Goal: Transaction & Acquisition: Purchase product/service

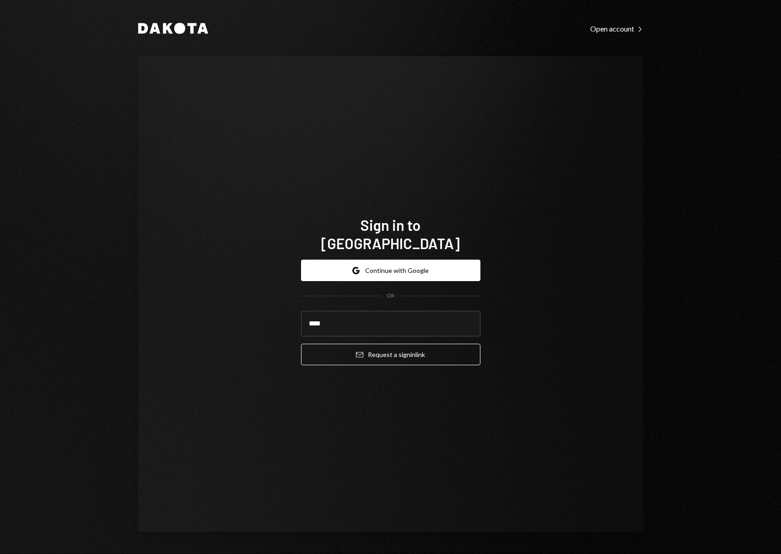
type input "**********"
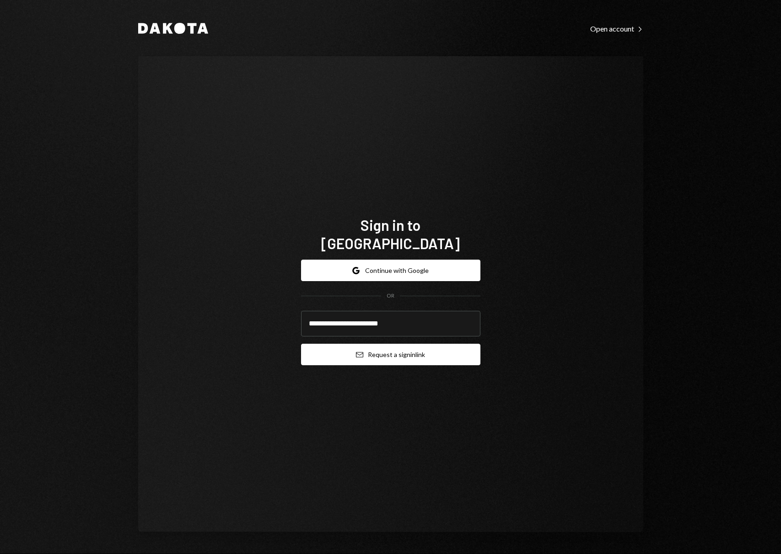
click at [380, 349] on button "Email Request a sign in link" at bounding box center [390, 354] width 179 height 21
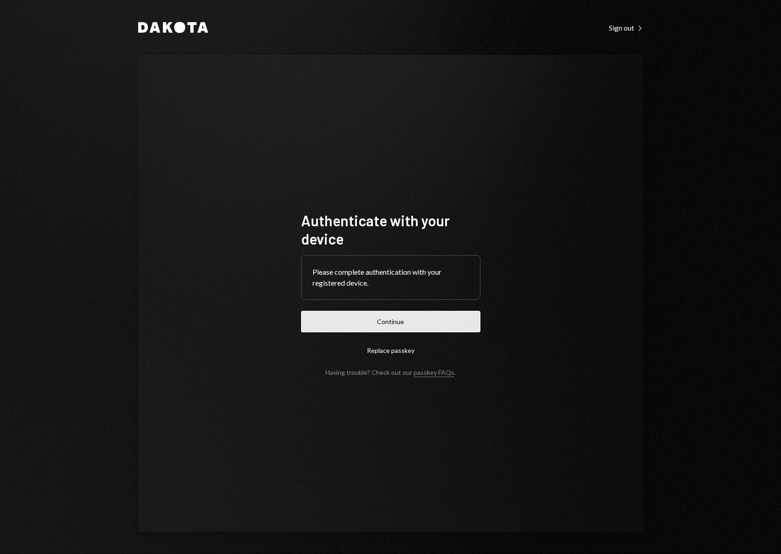
click at [409, 322] on button "Continue" at bounding box center [390, 321] width 179 height 21
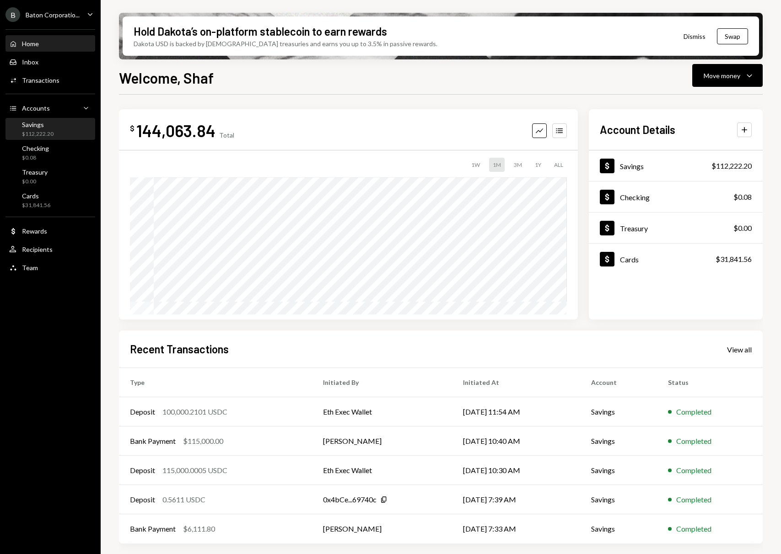
click at [53, 134] on div "$112,222.20" at bounding box center [38, 134] width 32 height 8
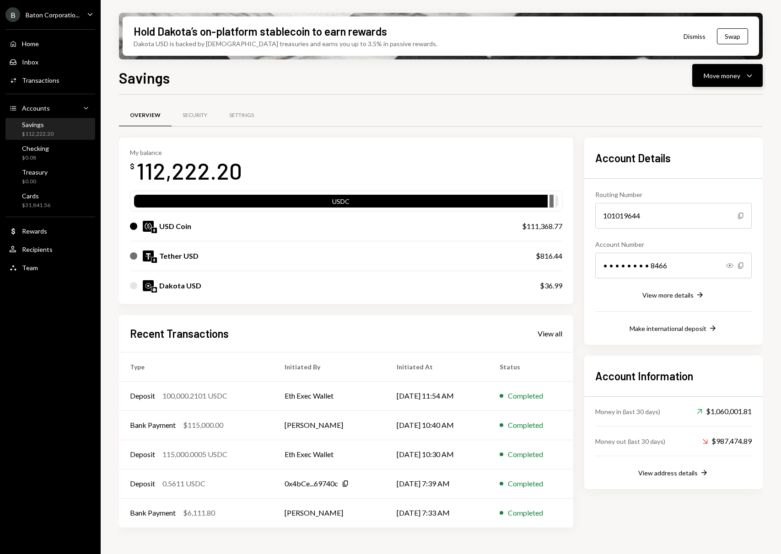
click at [737, 75] on div "Move money" at bounding box center [721, 76] width 37 height 10
click at [703, 109] on div "Withdraw Send" at bounding box center [712, 103] width 91 height 21
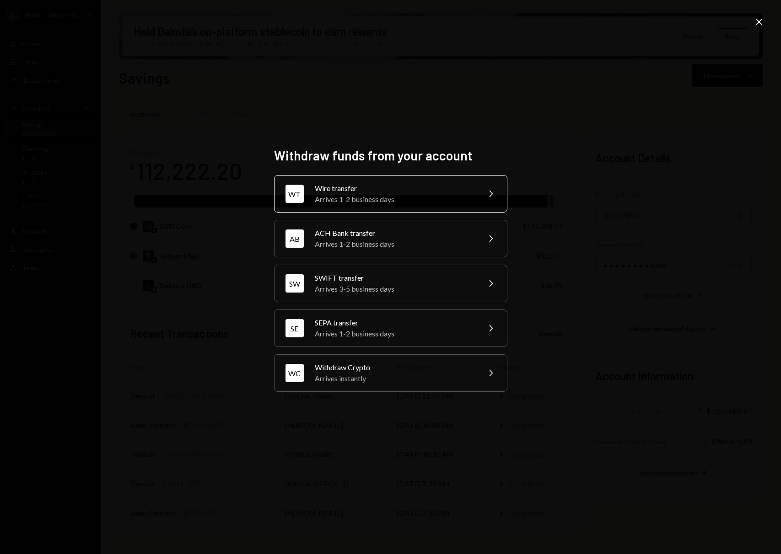
click at [465, 189] on div "Wire transfer" at bounding box center [394, 188] width 159 height 11
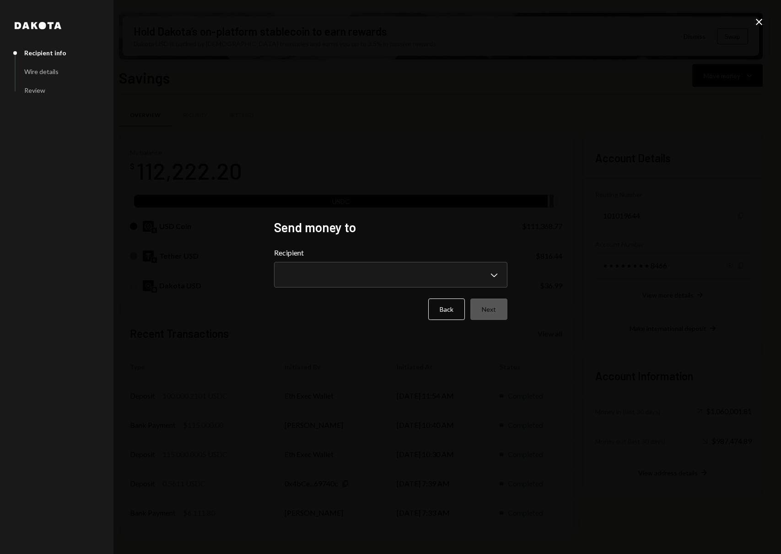
click at [394, 290] on form "**********" at bounding box center [390, 283] width 233 height 73
click at [399, 281] on body "B Baton Corporatio... Caret Down Home Home Inbox Inbox Activities Transactions …" at bounding box center [390, 277] width 781 height 554
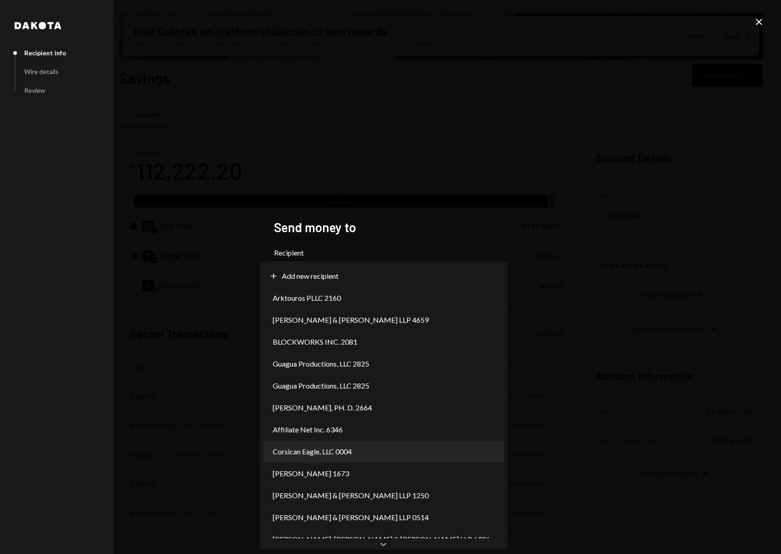
select select "**********"
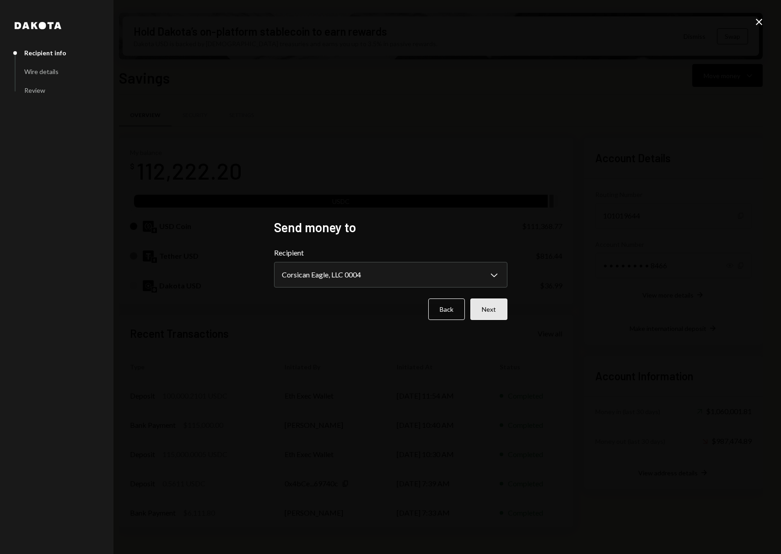
click at [492, 310] on button "Next" at bounding box center [488, 309] width 37 height 21
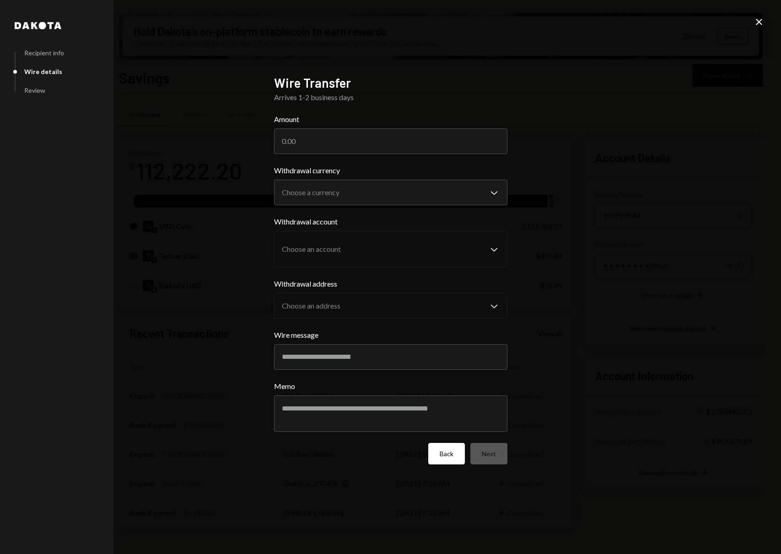
click at [442, 456] on button "Back" at bounding box center [446, 453] width 37 height 21
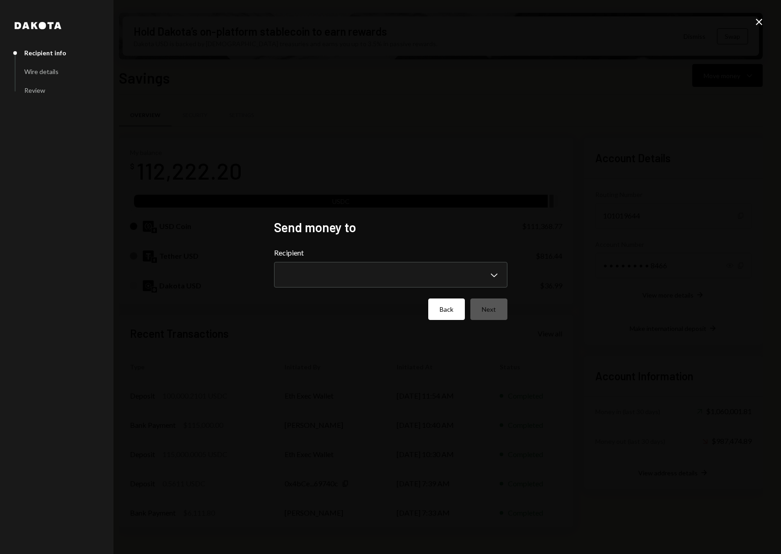
click at [451, 312] on button "Back" at bounding box center [446, 309] width 37 height 21
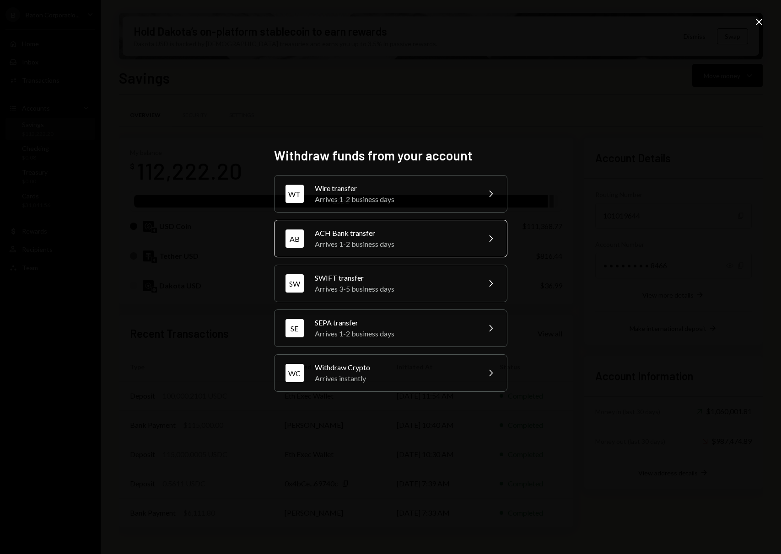
click at [427, 229] on div "ACH Bank transfer" at bounding box center [394, 233] width 159 height 11
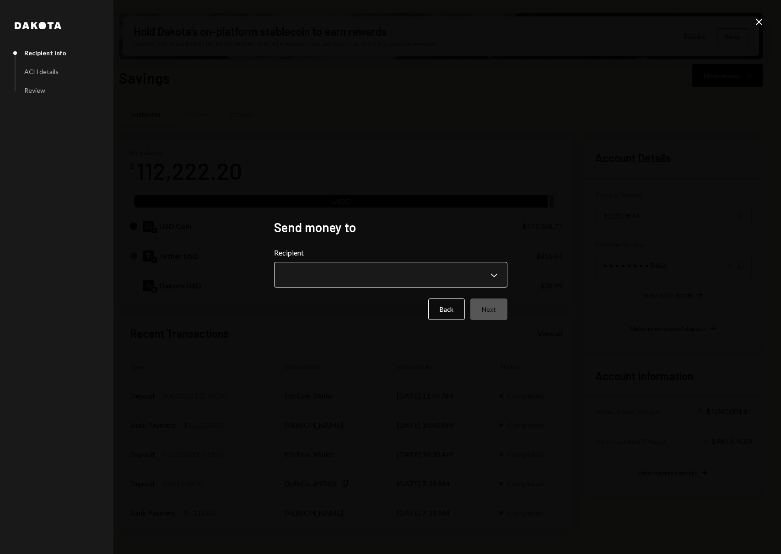
click at [404, 281] on body "B Baton Corporatio... Caret Down Home Home Inbox Inbox Activities Transactions …" at bounding box center [390, 277] width 781 height 554
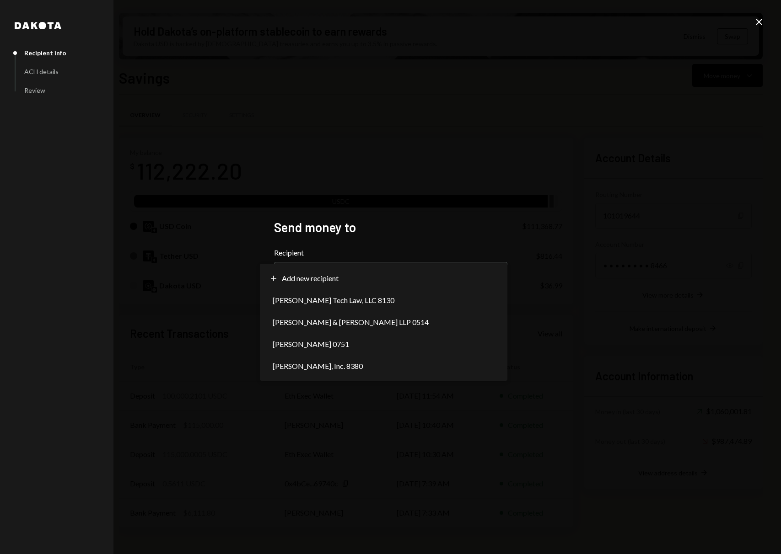
click at [392, 195] on div "**********" at bounding box center [390, 277] width 781 height 554
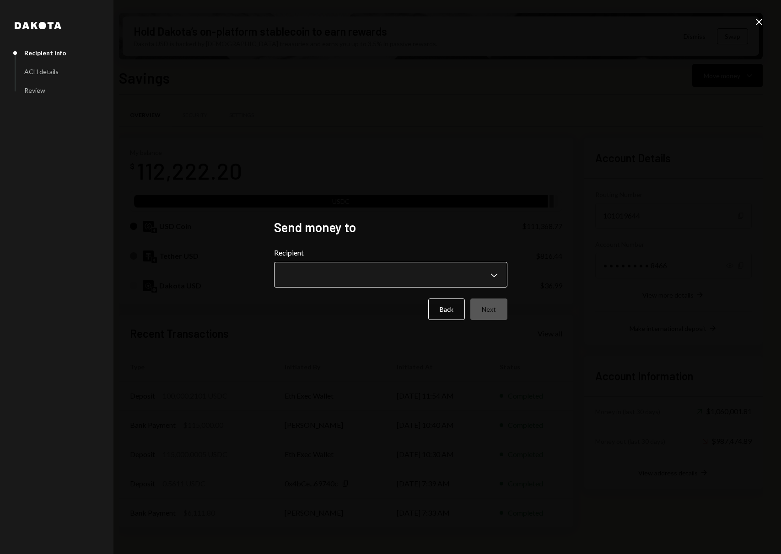
click at [474, 270] on body "B Baton Corporatio... Caret Down Home Home Inbox Inbox Activities Transactions …" at bounding box center [390, 277] width 781 height 554
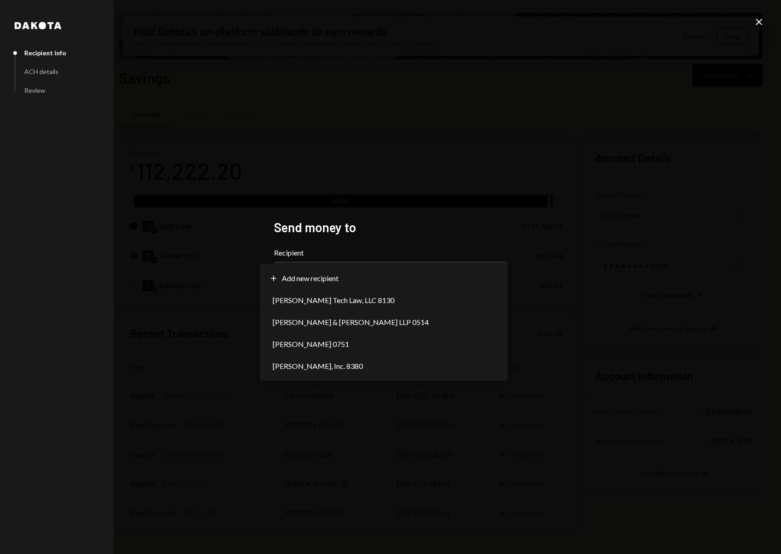
click at [430, 239] on div "**********" at bounding box center [390, 277] width 233 height 115
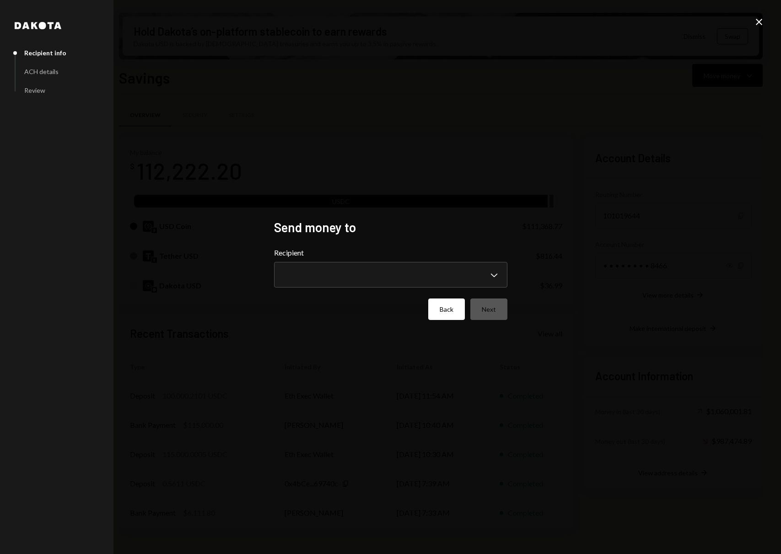
click at [453, 311] on button "Back" at bounding box center [446, 309] width 37 height 21
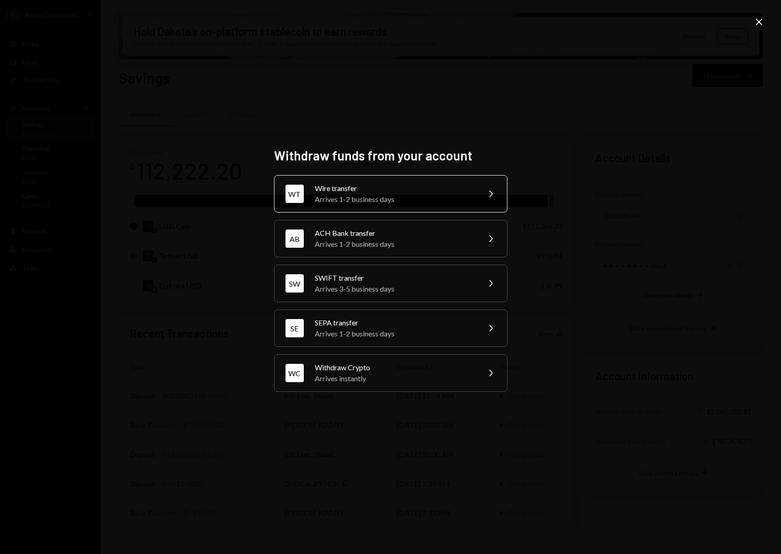
click at [374, 204] on div "Arrives 1-2 business days" at bounding box center [394, 199] width 159 height 11
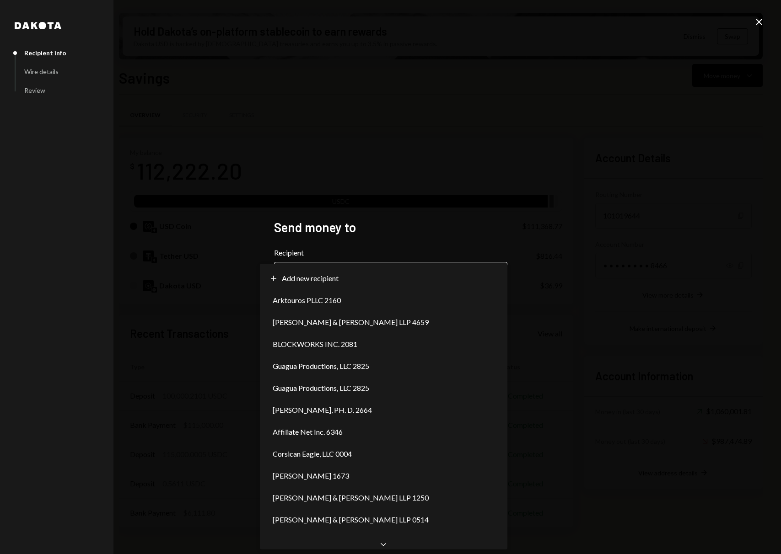
click at [421, 287] on body "B Baton Corporatio... Caret Down Home Home Inbox Inbox Activities Transactions …" at bounding box center [390, 277] width 781 height 554
select select "**********"
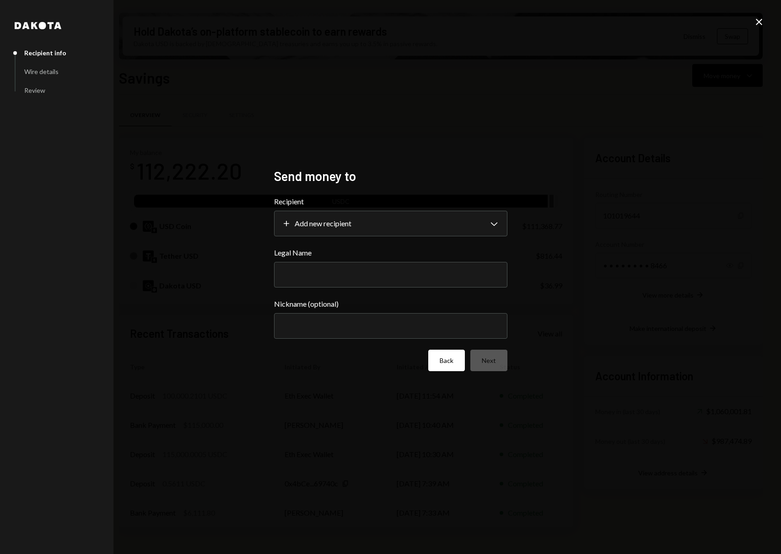
click at [441, 362] on button "Back" at bounding box center [446, 360] width 37 height 21
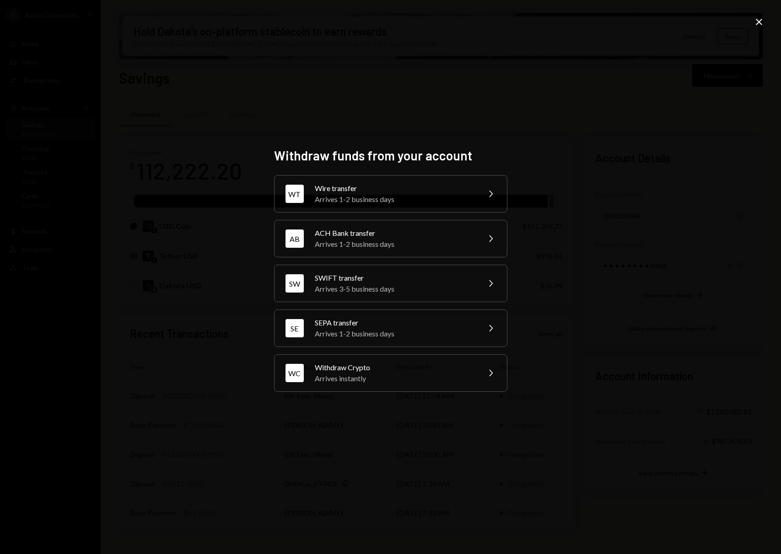
click at [545, 156] on div "Withdraw funds from your account WT Wire transfer Arrives 1-2 business days Che…" at bounding box center [390, 277] width 781 height 554
click at [759, 22] on icon at bounding box center [759, 22] width 6 height 6
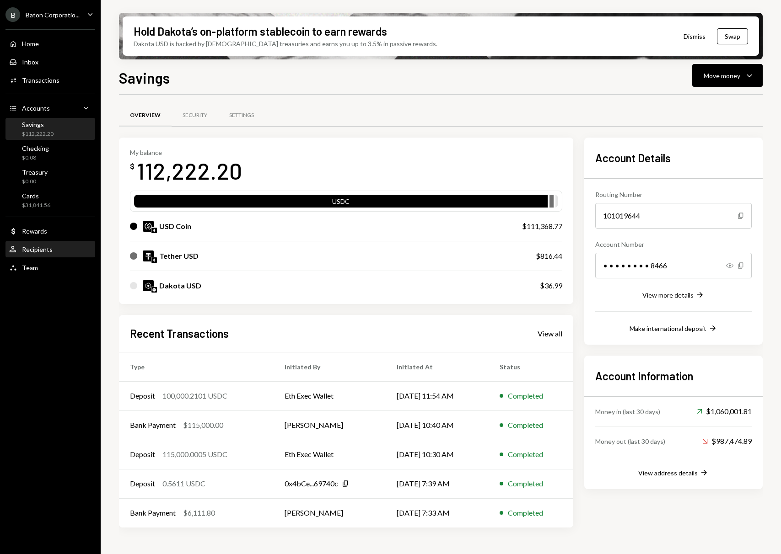
click at [53, 247] on div "User Recipients" at bounding box center [50, 250] width 82 height 8
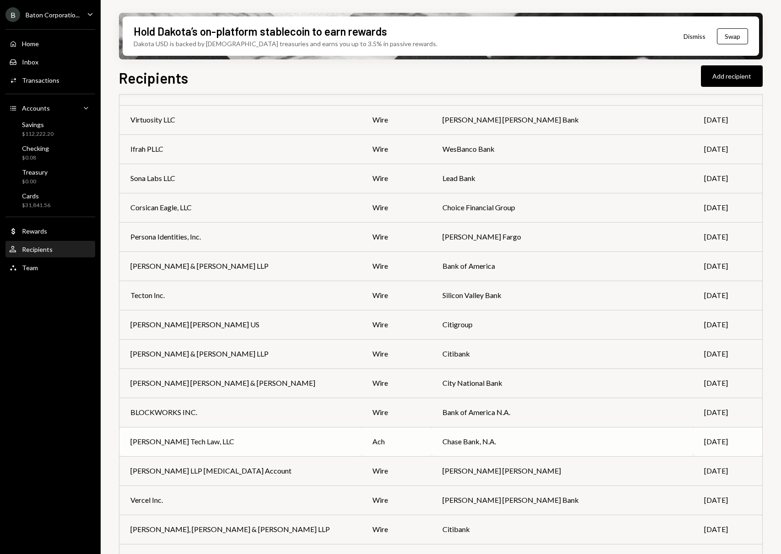
scroll to position [319, 0]
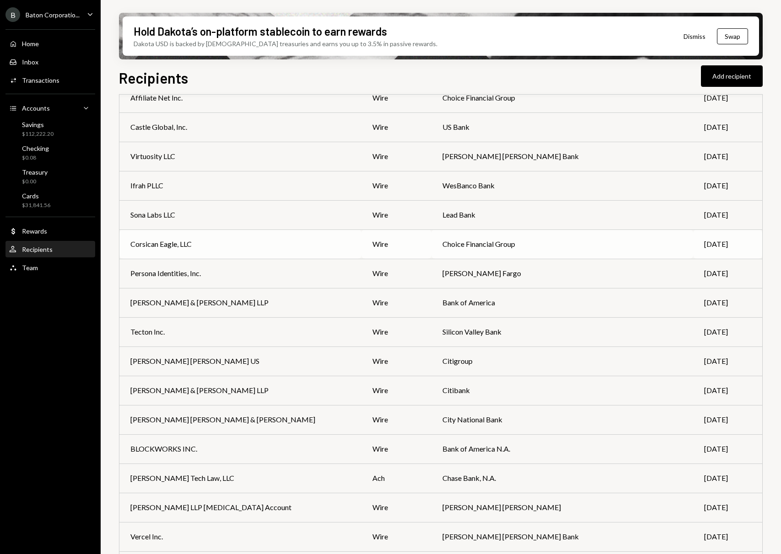
click at [533, 247] on td "Choice Financial Group" at bounding box center [562, 244] width 262 height 29
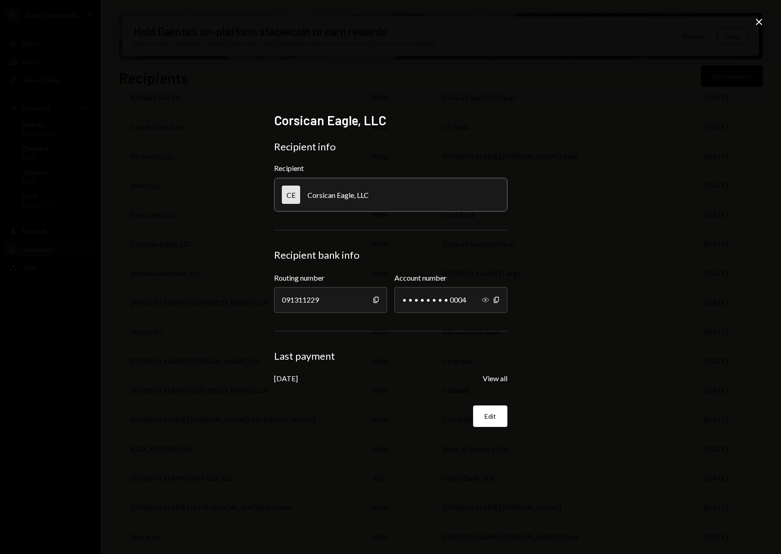
click at [484, 298] on icon "Show" at bounding box center [485, 299] width 7 height 7
click at [580, 385] on div "Corsican Eagle, LLC Recipient info Recipient CE Corsican Eagle, LLC Recipient b…" at bounding box center [390, 277] width 781 height 554
click at [584, 369] on div "Corsican Eagle, LLC Recipient info Recipient CE Corsican Eagle, LLC Recipient b…" at bounding box center [390, 277] width 781 height 554
click at [758, 23] on icon "Close" at bounding box center [758, 21] width 11 height 11
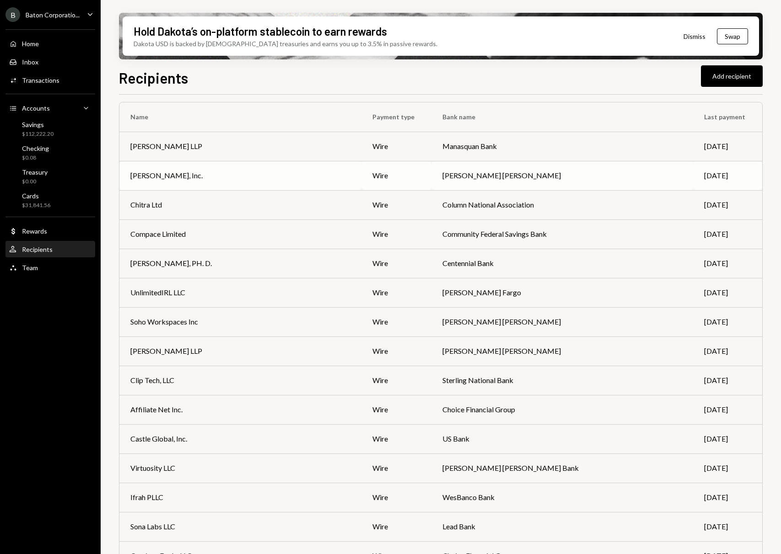
scroll to position [0, 0]
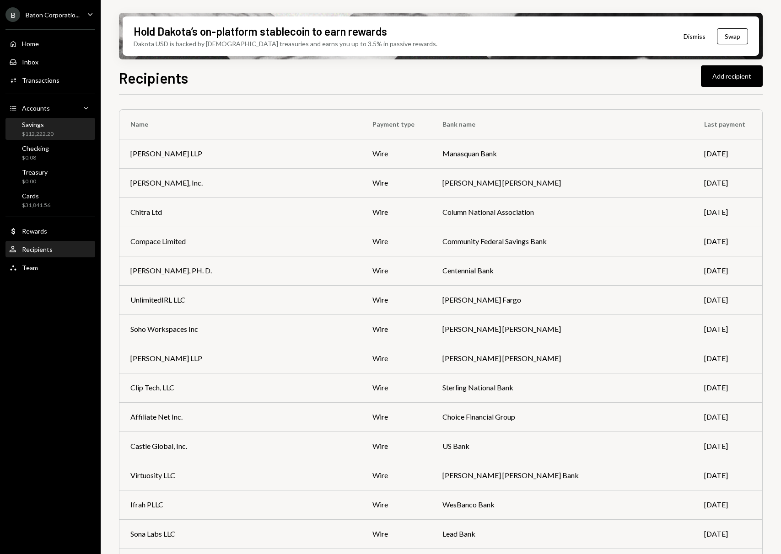
click at [52, 132] on div "$112,222.20" at bounding box center [38, 134] width 32 height 8
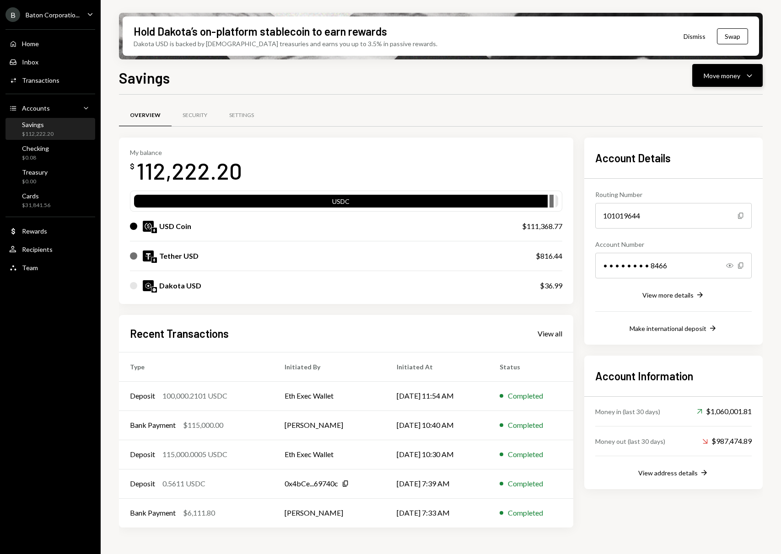
click at [741, 72] on div "Move money Caret Down" at bounding box center [727, 75] width 48 height 11
click at [708, 103] on div "Send" at bounding box center [720, 103] width 67 height 10
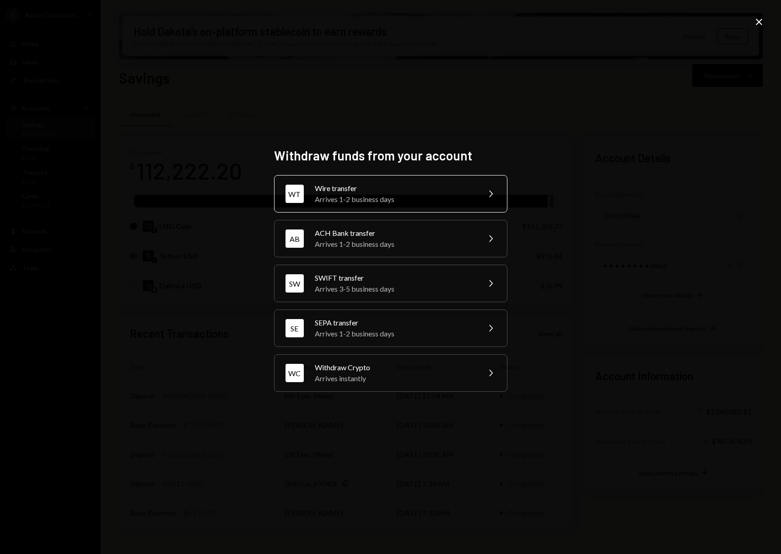
click at [444, 191] on div "Wire transfer" at bounding box center [394, 188] width 159 height 11
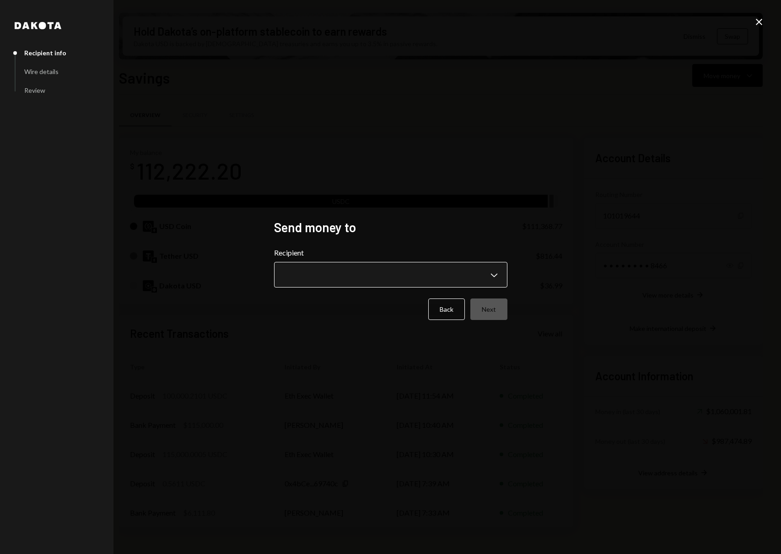
click at [438, 270] on body "B Baton Corporatio... Caret Down Home Home Inbox Inbox Activities Transactions …" at bounding box center [390, 277] width 781 height 554
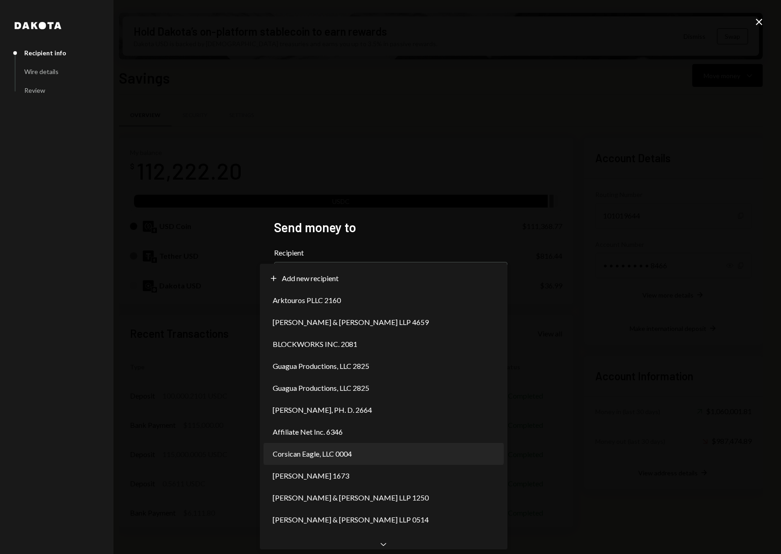
select select "**********"
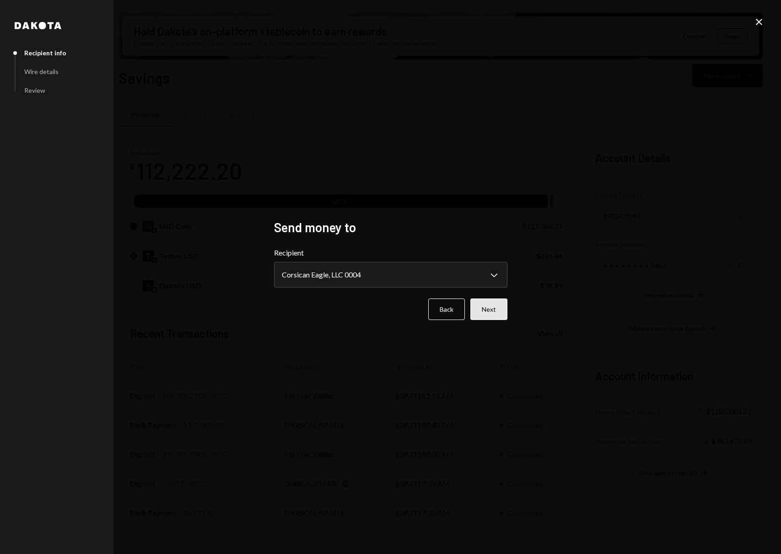
click at [492, 311] on button "Next" at bounding box center [488, 309] width 37 height 21
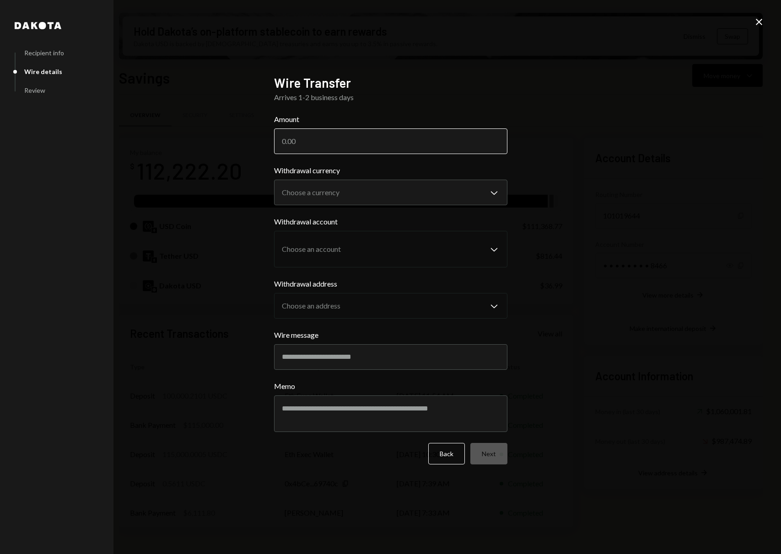
click at [347, 143] on input "Amount" at bounding box center [390, 142] width 233 height 26
type input "20000"
click at [453, 458] on button "Back" at bounding box center [446, 453] width 37 height 21
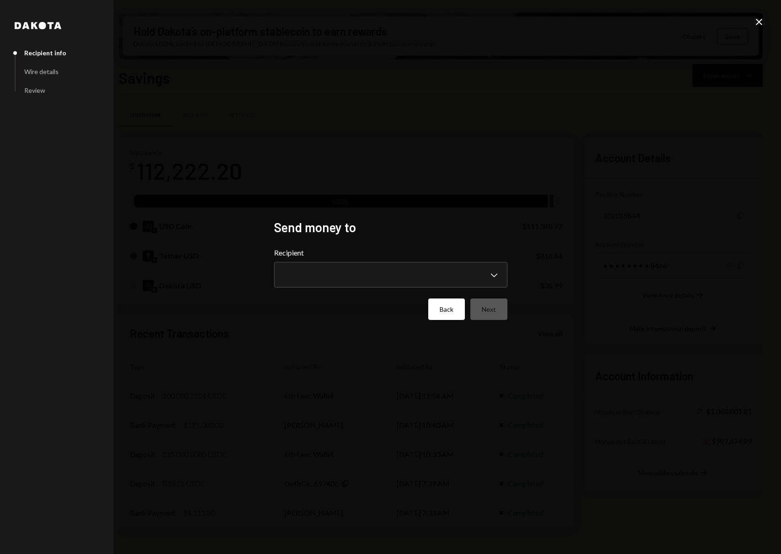
click at [455, 311] on button "Back" at bounding box center [446, 309] width 37 height 21
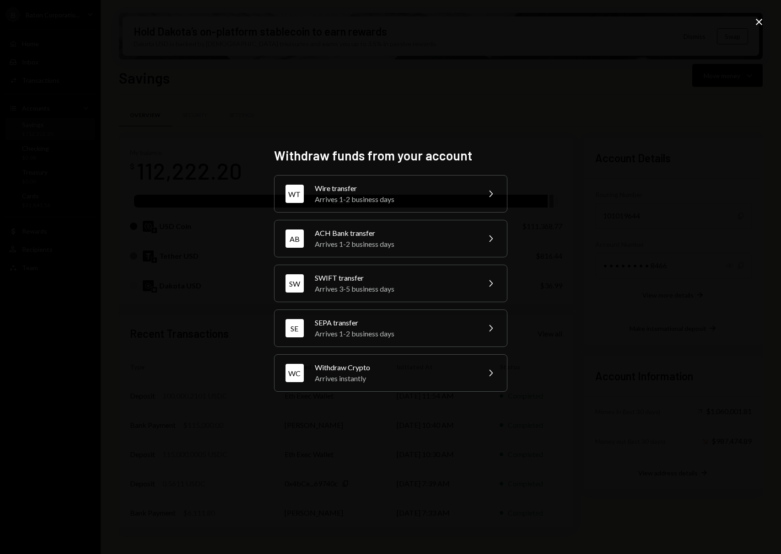
click at [225, 263] on div "Withdraw funds from your account WT Wire transfer Arrives 1-2 business days Che…" at bounding box center [390, 277] width 781 height 554
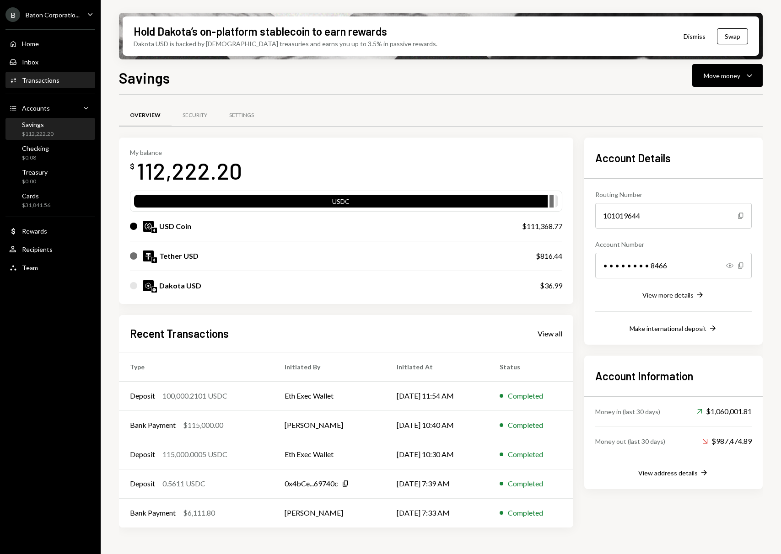
click at [62, 80] on div "Activities Transactions" at bounding box center [50, 80] width 82 height 8
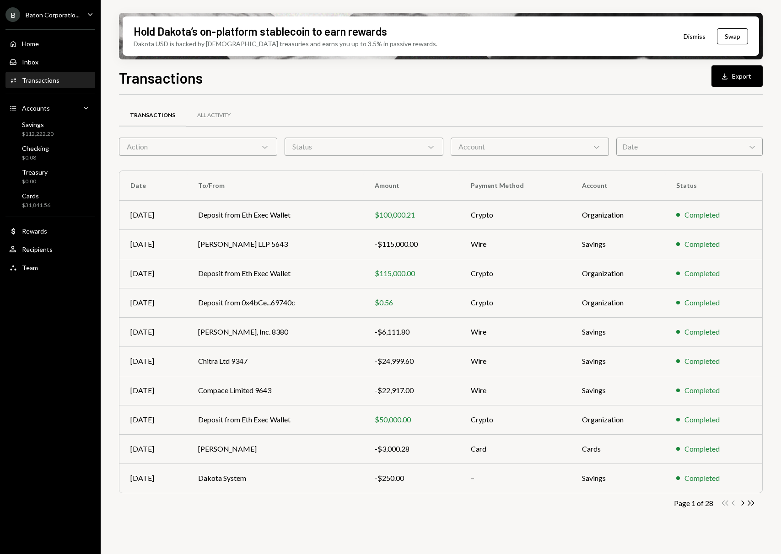
click at [248, 148] on div "Action Chevron Down" at bounding box center [198, 147] width 158 height 18
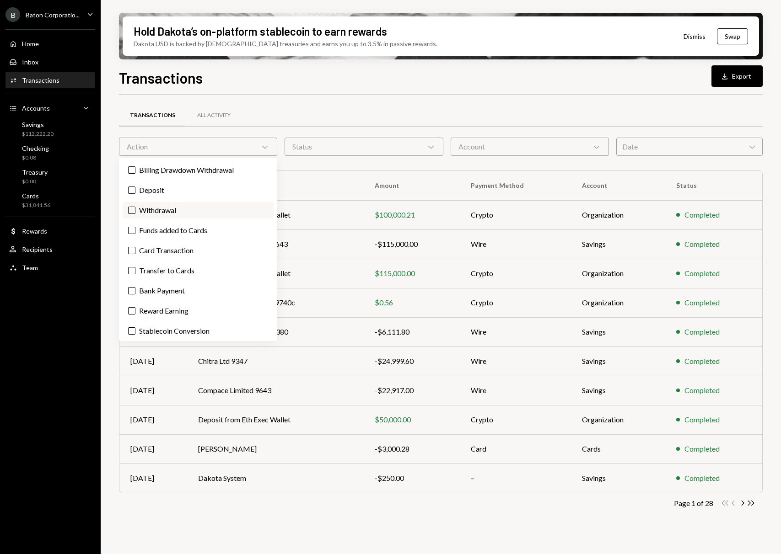
click at [181, 214] on label "Withdrawal" at bounding box center [198, 210] width 151 height 16
click at [135, 214] on button "Withdrawal" at bounding box center [131, 210] width 7 height 7
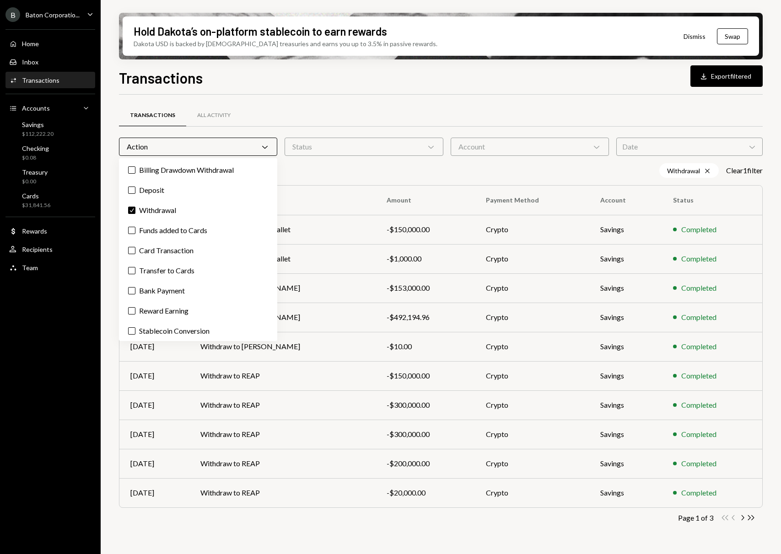
click at [434, 102] on div "Transactions All Activity Action Chevron Down Status Chevron Down Account Chevr…" at bounding box center [441, 320] width 644 height 451
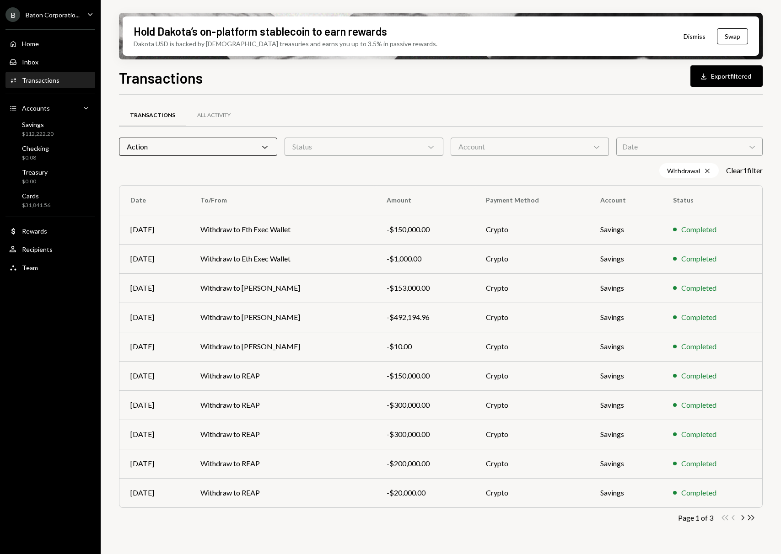
click at [256, 152] on div "Action Chevron Down" at bounding box center [198, 147] width 158 height 18
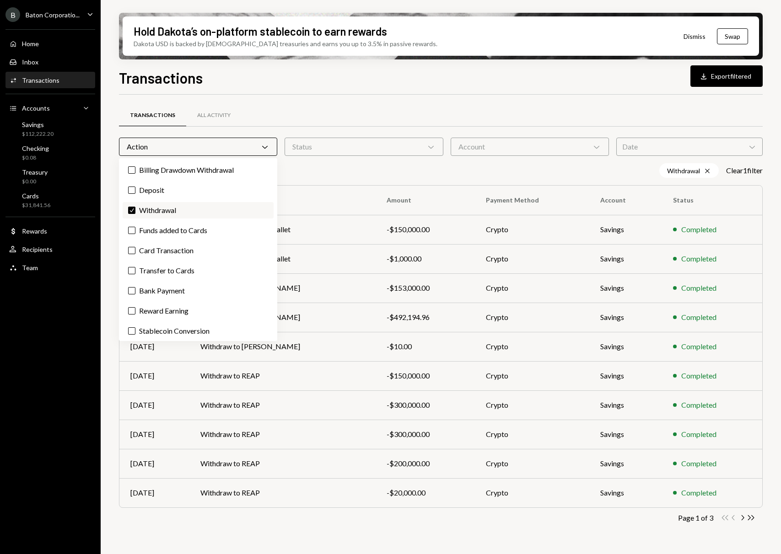
click at [178, 211] on label "Check Withdrawal" at bounding box center [198, 210] width 151 height 16
click at [135, 211] on button "Check" at bounding box center [131, 210] width 7 height 7
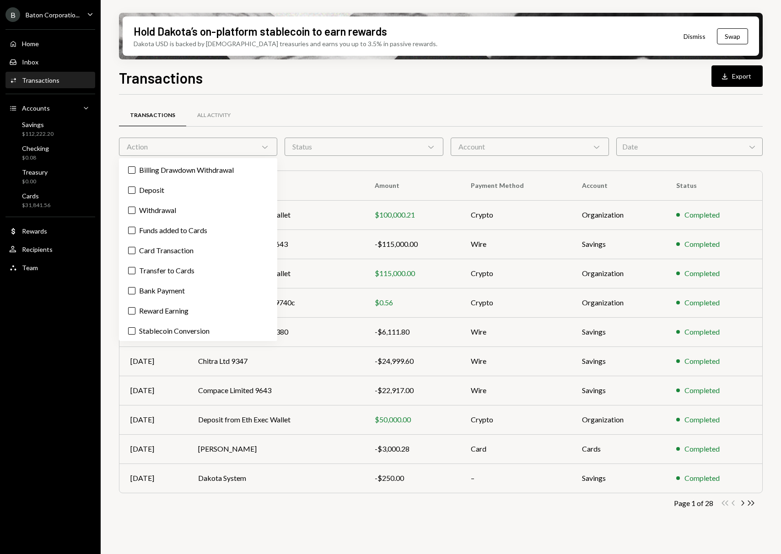
click at [409, 107] on div "Transactions All Activity" at bounding box center [441, 115] width 644 height 23
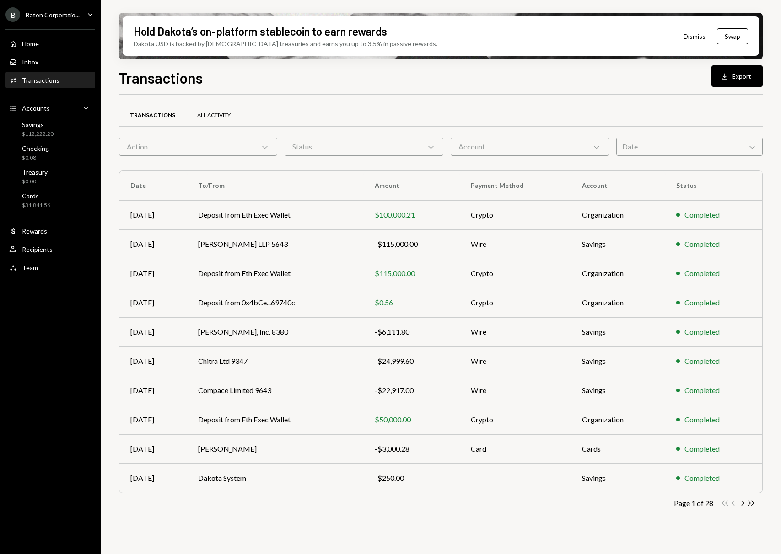
click at [225, 116] on div "All Activity" at bounding box center [213, 116] width 33 height 8
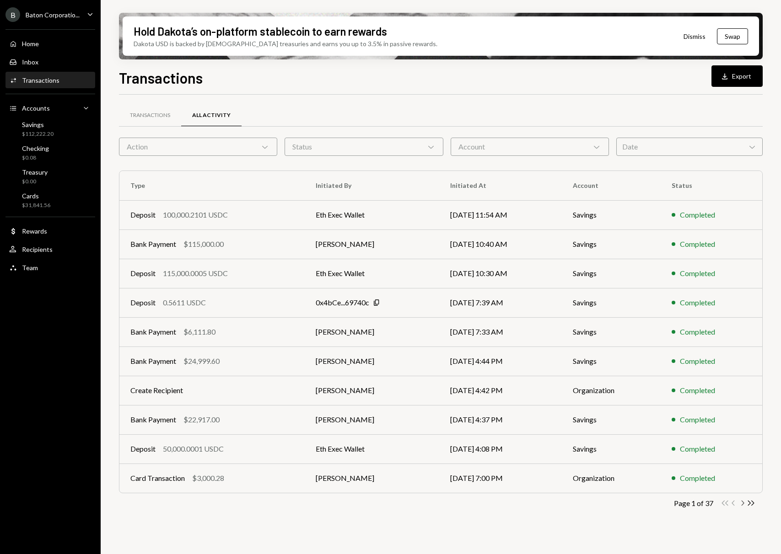
click at [742, 504] on icon "Chevron Right" at bounding box center [742, 503] width 9 height 9
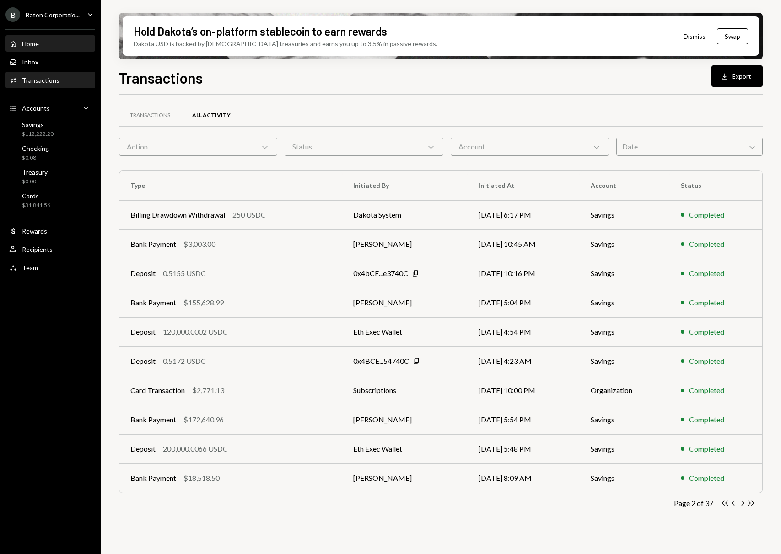
click at [42, 47] on div "Home Home" at bounding box center [50, 44] width 82 height 8
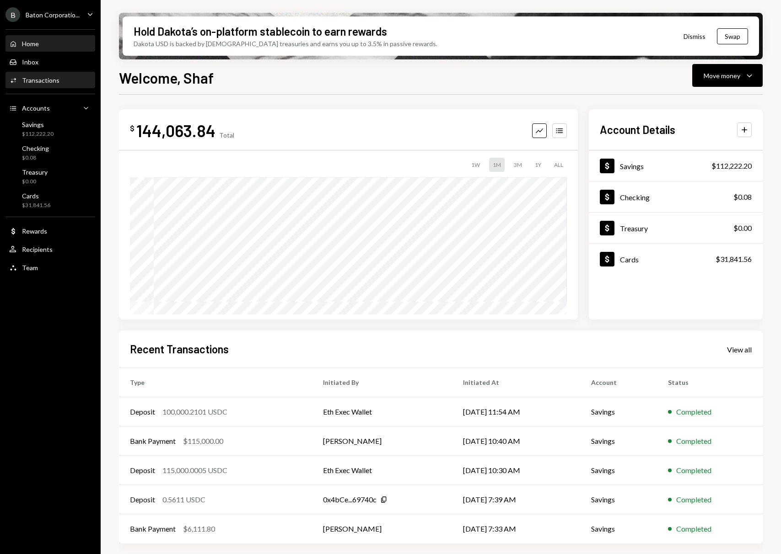
click at [71, 85] on div "Activities Transactions" at bounding box center [50, 81] width 82 height 16
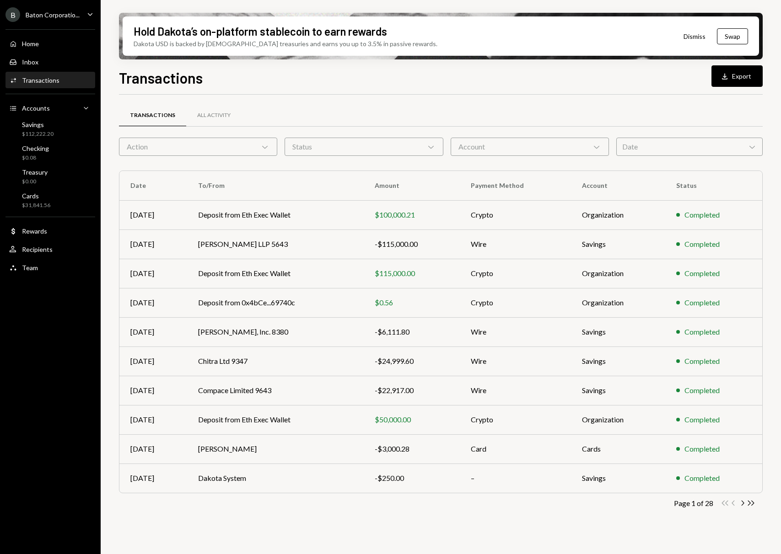
click at [508, 147] on div "Account Chevron Down" at bounding box center [530, 147] width 158 height 18
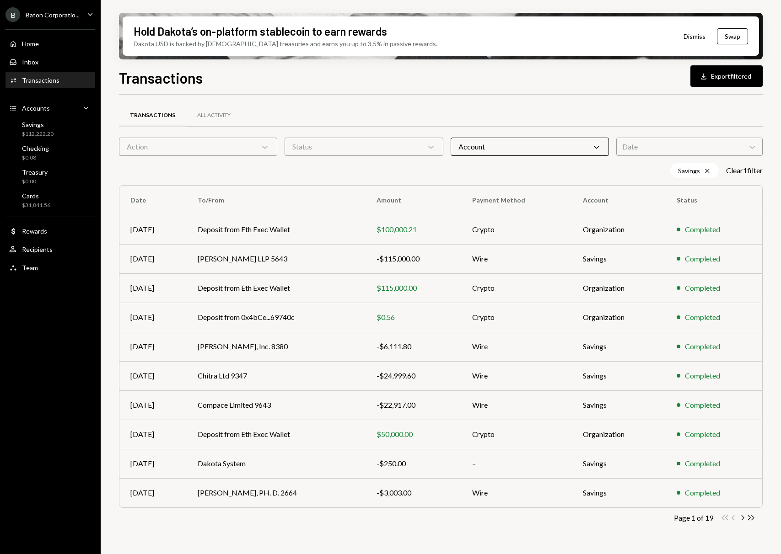
click at [473, 111] on div "Transactions All Activity" at bounding box center [441, 115] width 644 height 23
click at [742, 519] on icon "Chevron Right" at bounding box center [742, 518] width 9 height 9
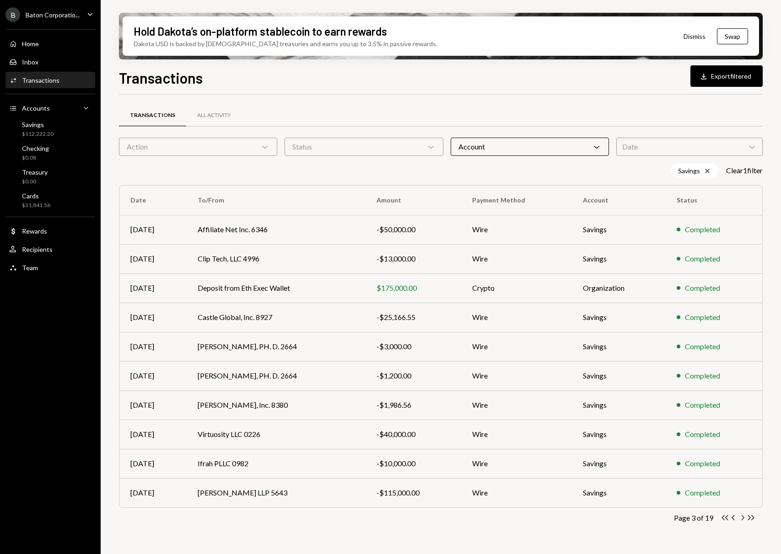
click at [742, 519] on icon "Chevron Right" at bounding box center [742, 518] width 9 height 9
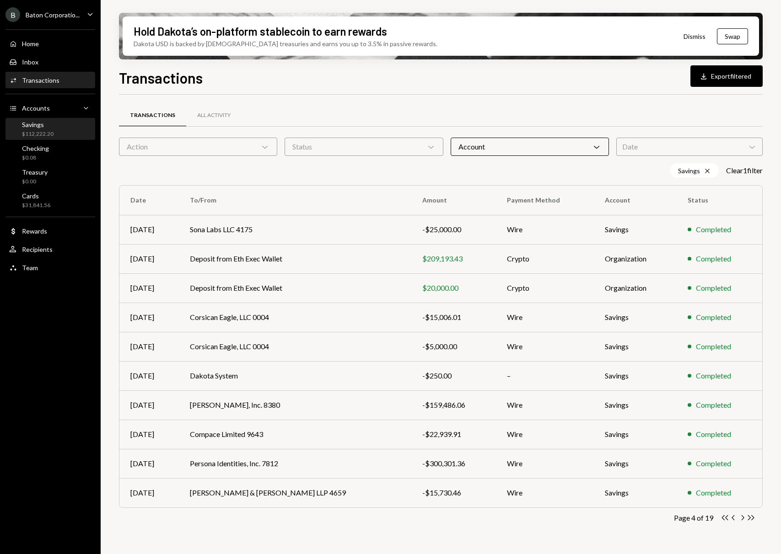
click at [54, 123] on div "Savings $112,222.20" at bounding box center [50, 129] width 82 height 17
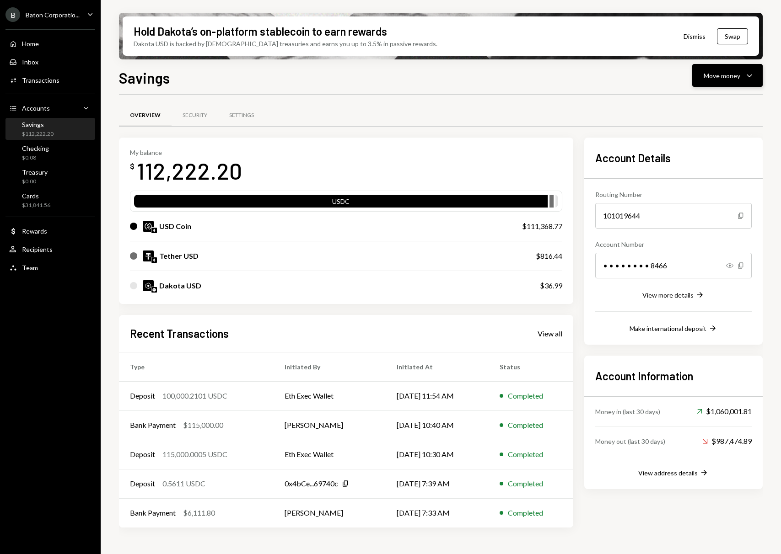
click at [722, 65] on button "Move money Caret Down" at bounding box center [727, 75] width 70 height 23
click at [707, 101] on div "Send" at bounding box center [720, 103] width 67 height 10
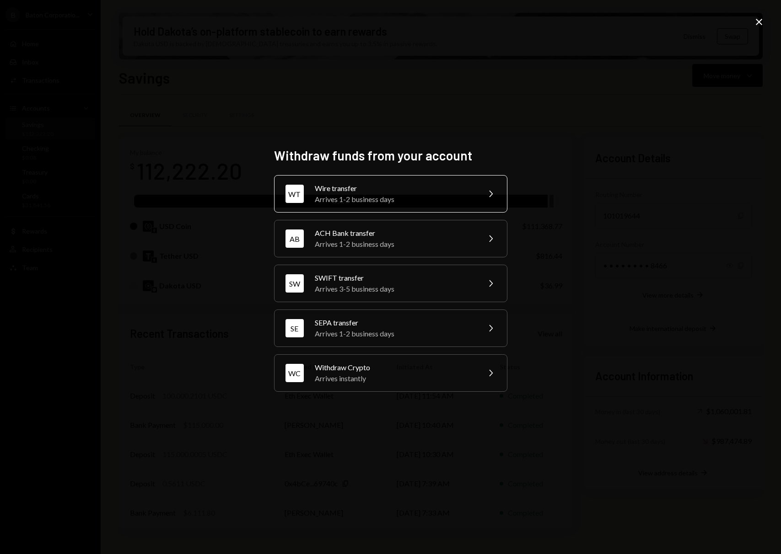
click at [413, 202] on div "Arrives 1-2 business days" at bounding box center [394, 199] width 159 height 11
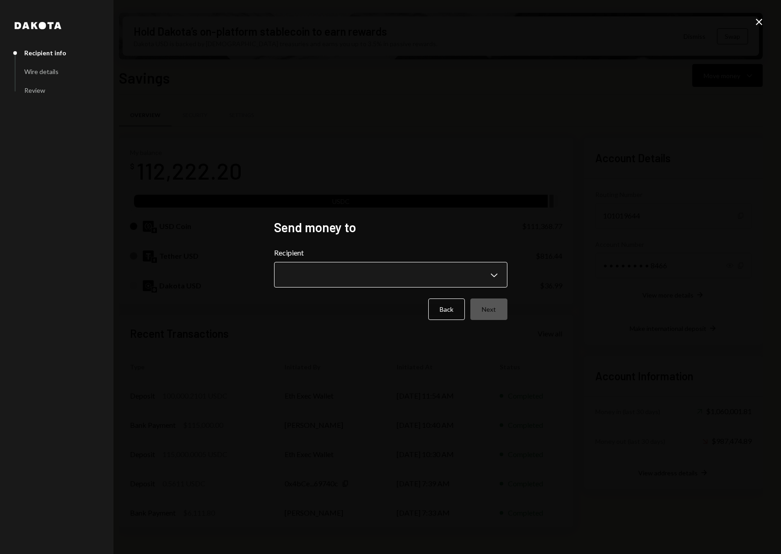
click at [335, 276] on body "B Baton Corporatio... Caret Down Home Home Inbox Inbox Activities Transactions …" at bounding box center [390, 277] width 781 height 554
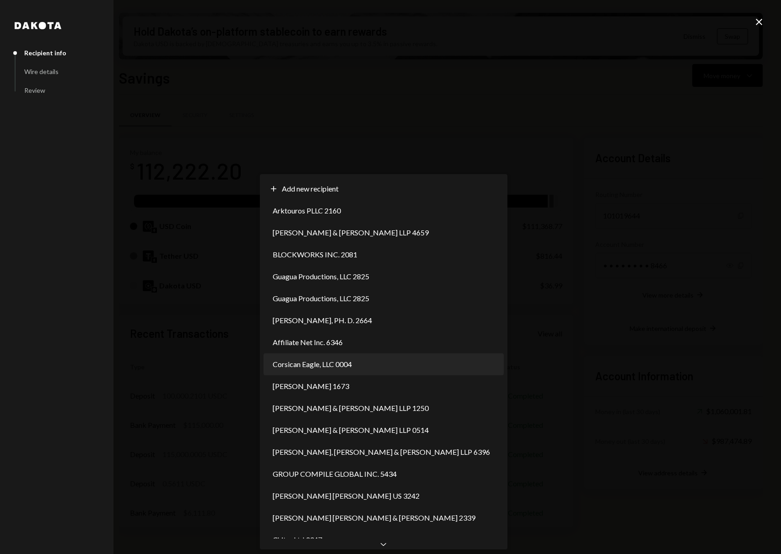
select select "**********"
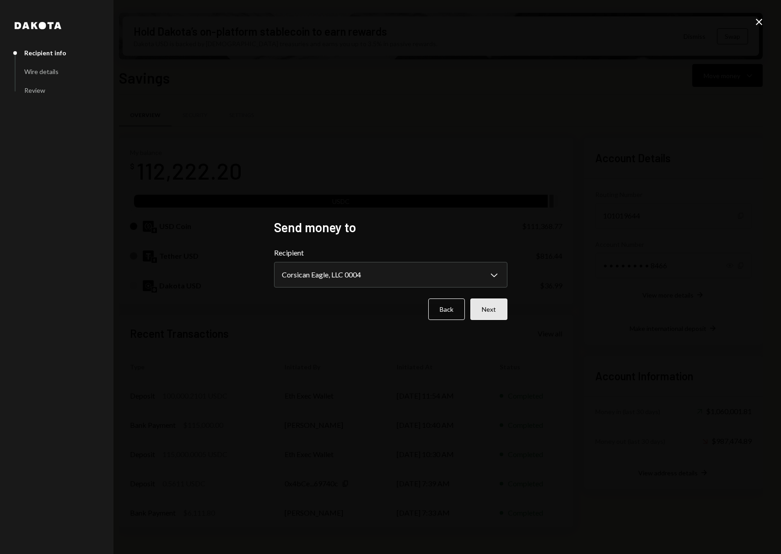
click at [489, 305] on button "Next" at bounding box center [488, 309] width 37 height 21
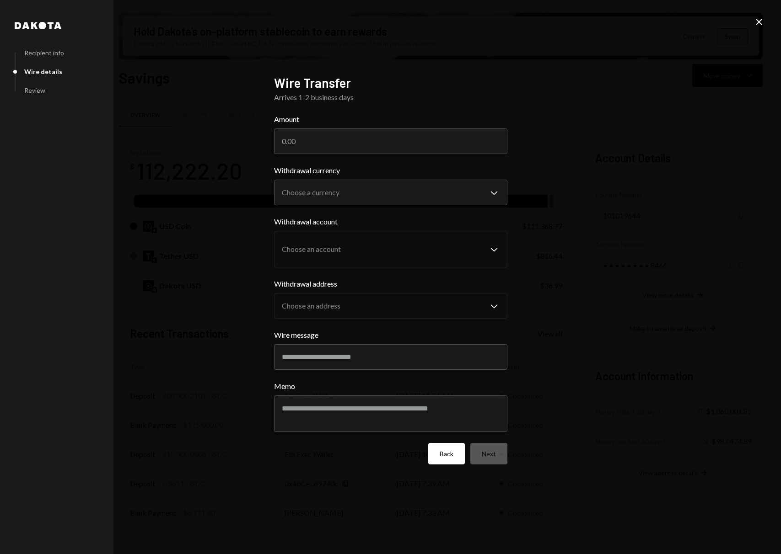
click at [454, 458] on button "Back" at bounding box center [446, 453] width 37 height 21
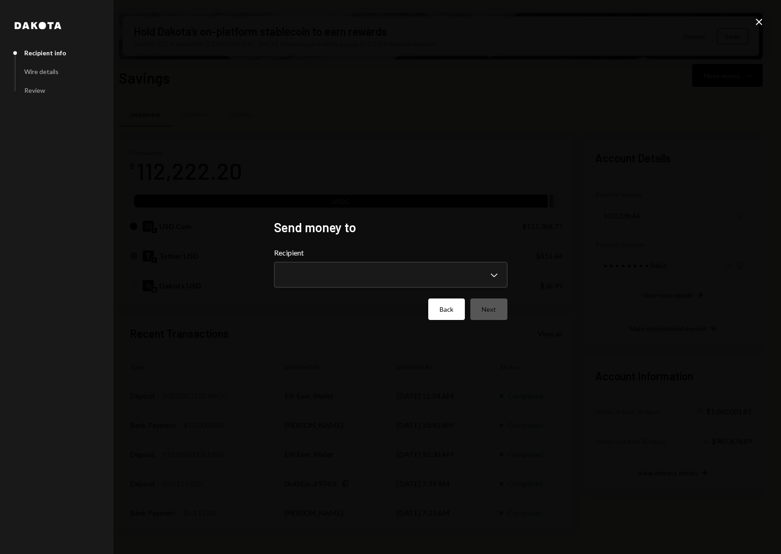
click at [459, 310] on button "Back" at bounding box center [446, 309] width 37 height 21
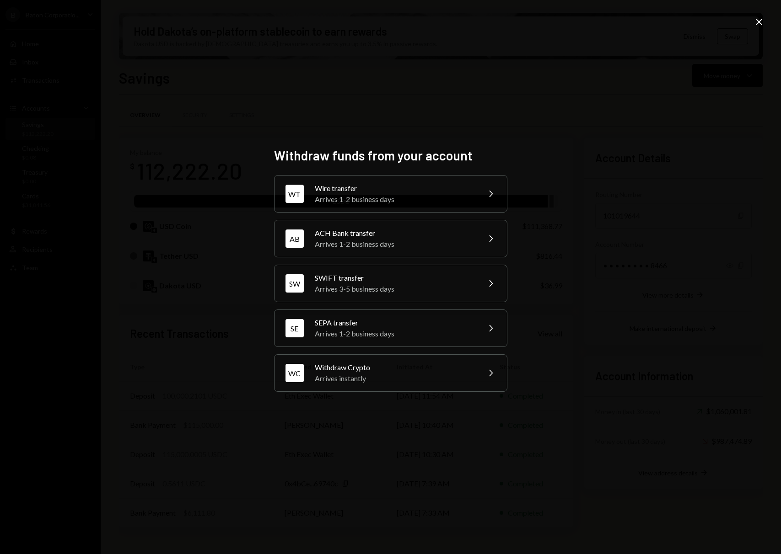
click at [219, 292] on div "Withdraw funds from your account WT Wire transfer Arrives 1-2 business days Che…" at bounding box center [390, 277] width 781 height 554
click at [752, 21] on div "Withdraw funds from your account WT Wire transfer Arrives 1-2 business days Che…" at bounding box center [390, 277] width 781 height 554
click at [755, 23] on icon "Close" at bounding box center [758, 21] width 11 height 11
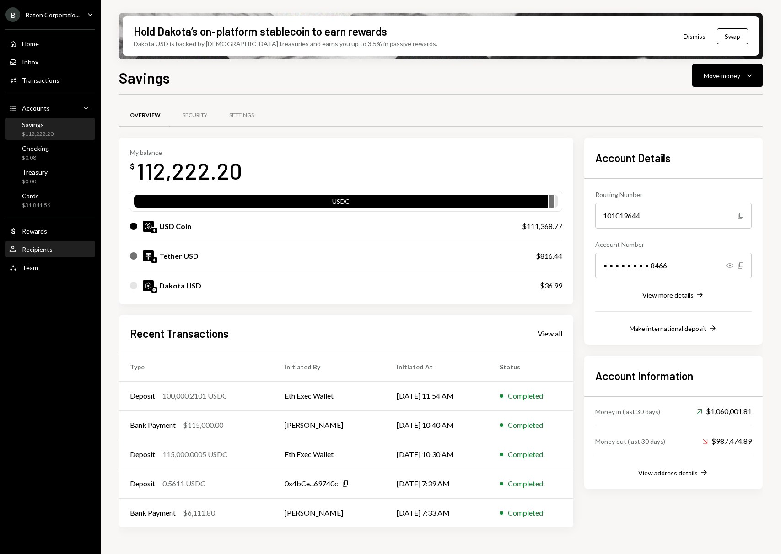
click at [38, 244] on div "User Recipients" at bounding box center [50, 250] width 82 height 16
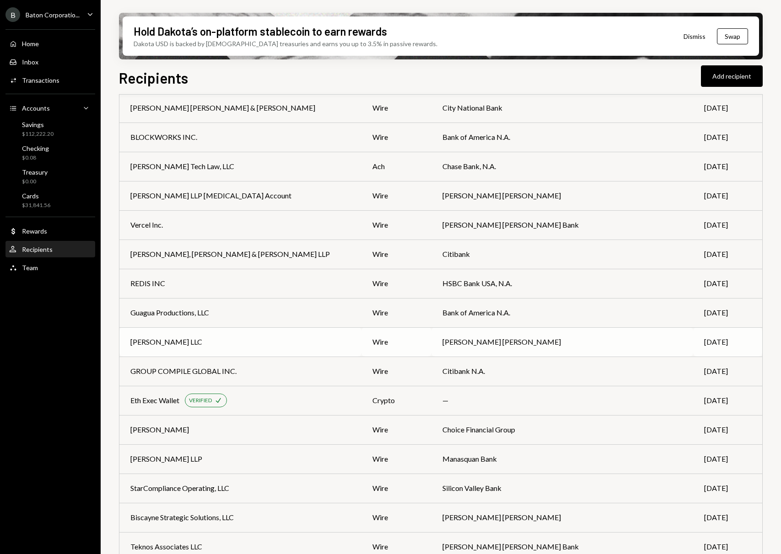
scroll to position [234, 0]
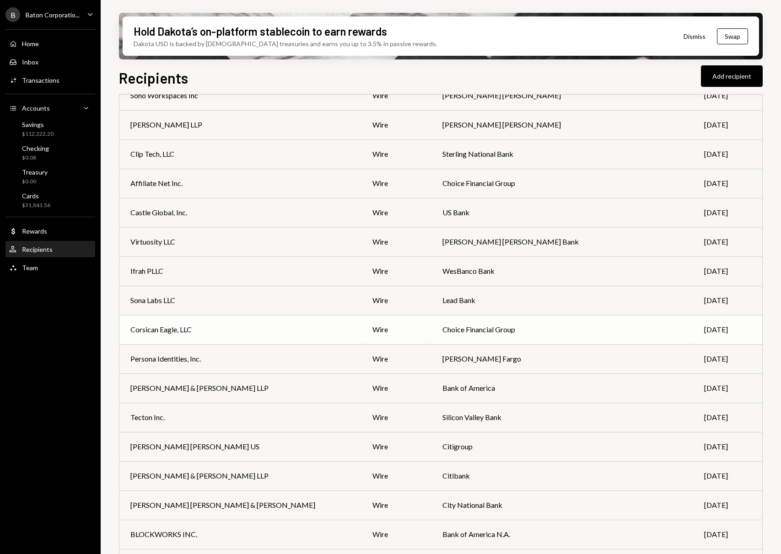
click at [269, 332] on div "Corsican Eagle, LLC" at bounding box center [240, 329] width 220 height 11
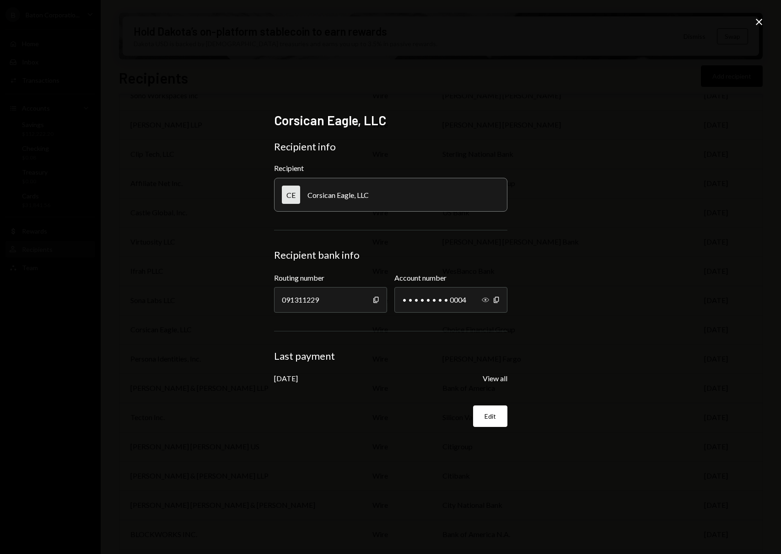
click at [486, 300] on icon "Show" at bounding box center [485, 299] width 7 height 7
click at [761, 22] on icon "Close" at bounding box center [758, 21] width 11 height 11
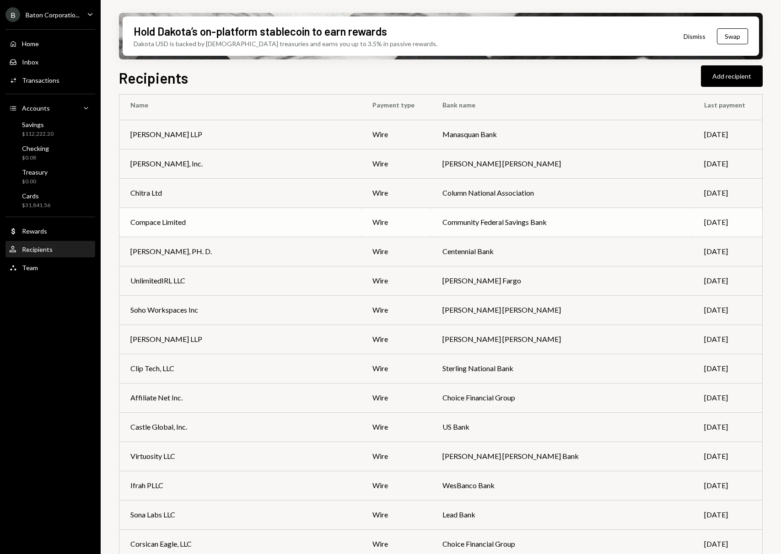
scroll to position [0, 0]
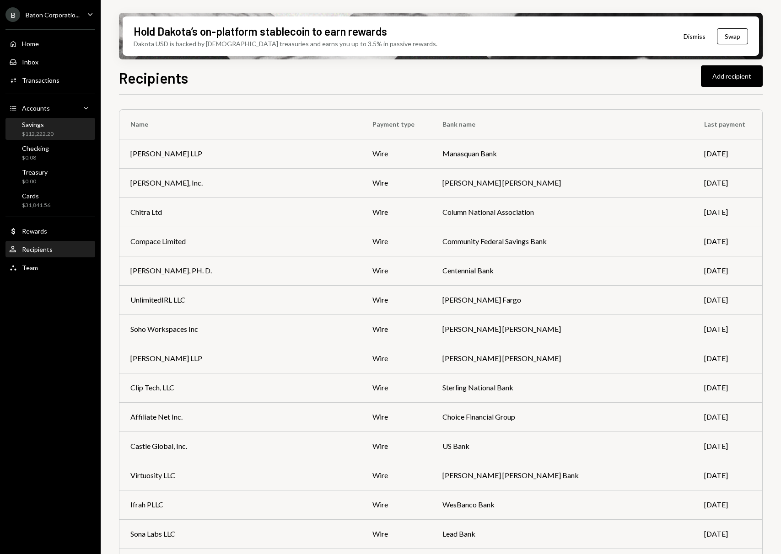
click at [61, 129] on div "Savings $112,222.20" at bounding box center [50, 129] width 82 height 17
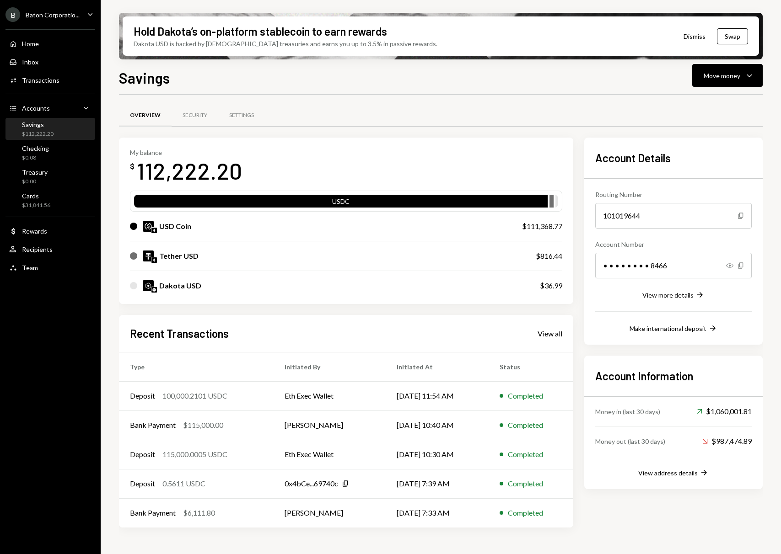
click at [637, 121] on div "Overview Security Settings" at bounding box center [441, 115] width 644 height 23
click at [547, 125] on div "Overview Security Settings" at bounding box center [441, 115] width 644 height 23
click at [547, 120] on div "Overview Security Settings" at bounding box center [441, 115] width 644 height 23
click at [720, 76] on div "Move money" at bounding box center [721, 76] width 37 height 10
click at [715, 100] on div "Send" at bounding box center [720, 103] width 67 height 10
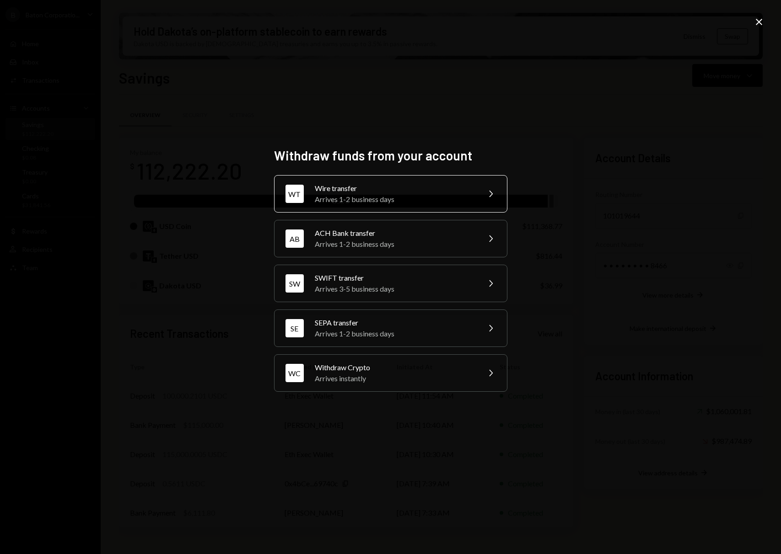
click at [436, 201] on div "Arrives 1-2 business days" at bounding box center [394, 199] width 159 height 11
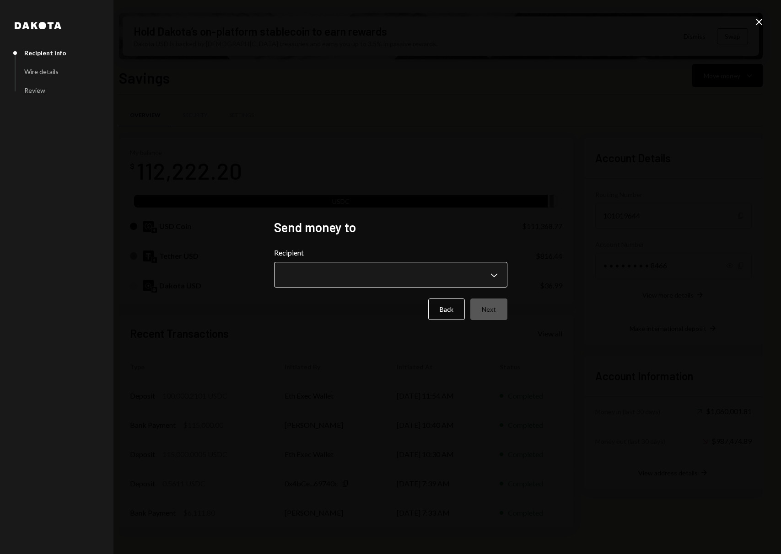
click at [348, 279] on body "B Baton Corporatio... Caret Down Home Home Inbox Inbox Activities Transactions …" at bounding box center [390, 277] width 781 height 554
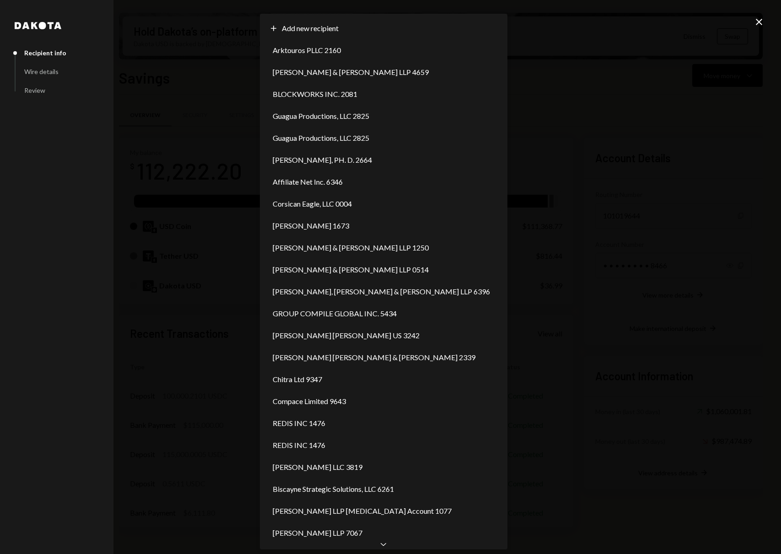
select select "**********"
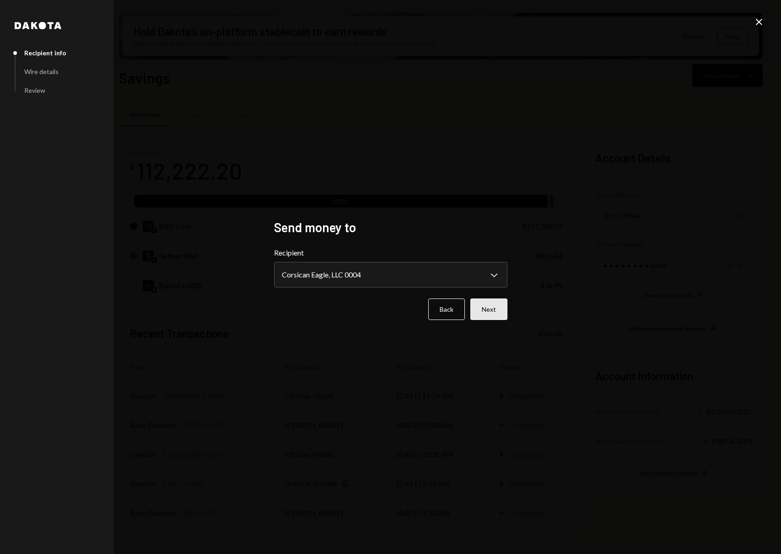
click at [484, 318] on button "Next" at bounding box center [488, 309] width 37 height 21
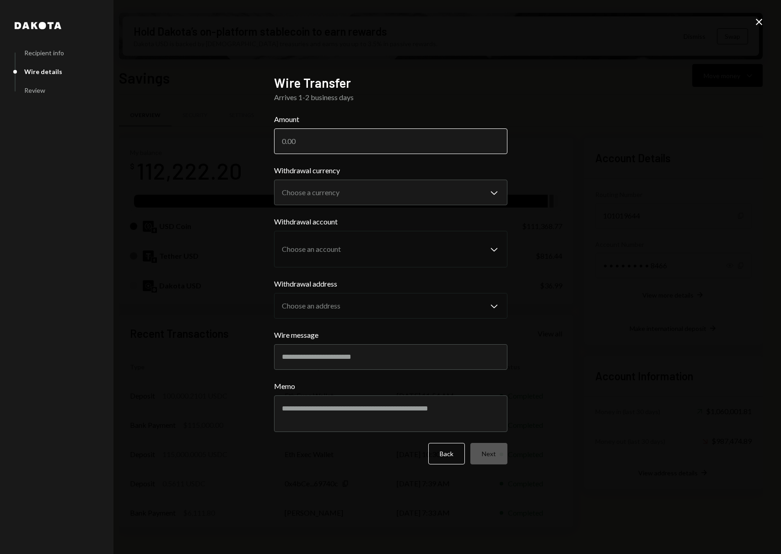
click at [334, 139] on input "Amount" at bounding box center [390, 142] width 233 height 26
drag, startPoint x: 298, startPoint y: 142, endPoint x: 311, endPoint y: 143, distance: 12.8
click at [298, 142] on input "20000" at bounding box center [390, 142] width 233 height 26
type input "20000"
click at [369, 199] on body "B Baton Corporatio... Caret Down Home Home Inbox Inbox Activities Transactions …" at bounding box center [390, 277] width 781 height 554
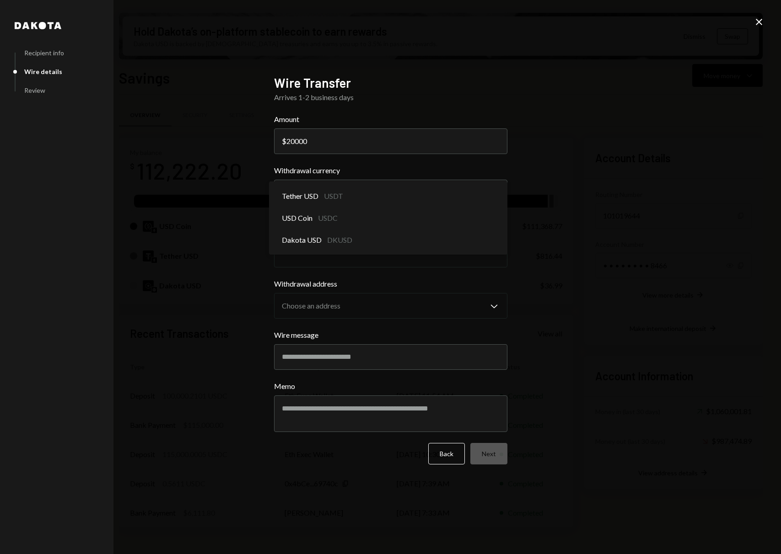
click at [408, 103] on div "**********" at bounding box center [390, 277] width 233 height 404
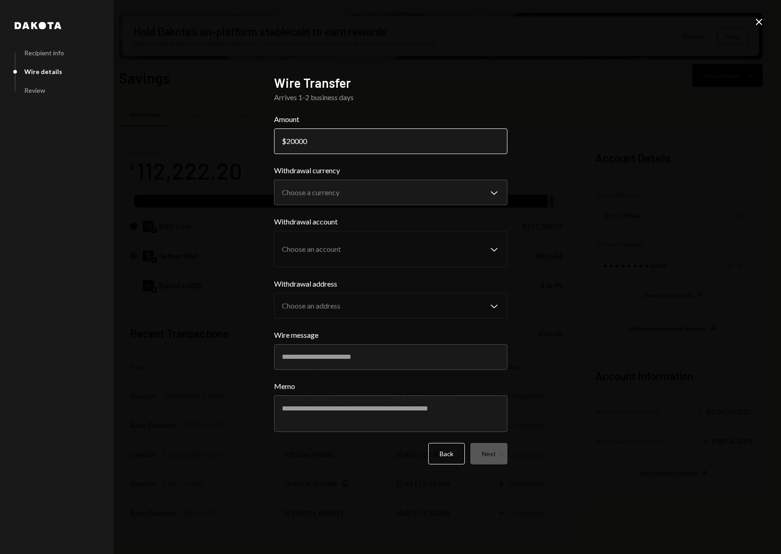
click at [392, 143] on input "20000" at bounding box center [390, 142] width 233 height 26
click at [413, 192] on body "B Baton Corporatio... Caret Down Home Home Inbox Inbox Activities Transactions …" at bounding box center [390, 277] width 781 height 554
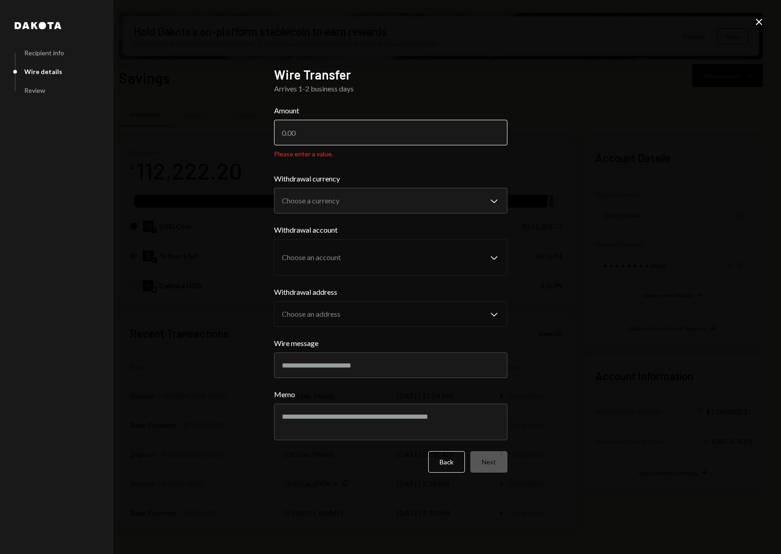
click at [335, 134] on input "Amount" at bounding box center [390, 133] width 233 height 26
click at [448, 463] on button "Back" at bounding box center [446, 461] width 37 height 21
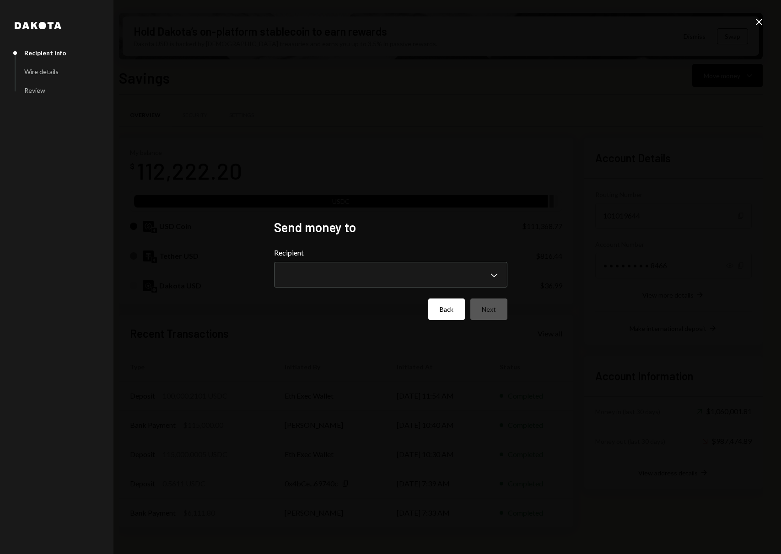
click at [456, 315] on button "Back" at bounding box center [446, 309] width 37 height 21
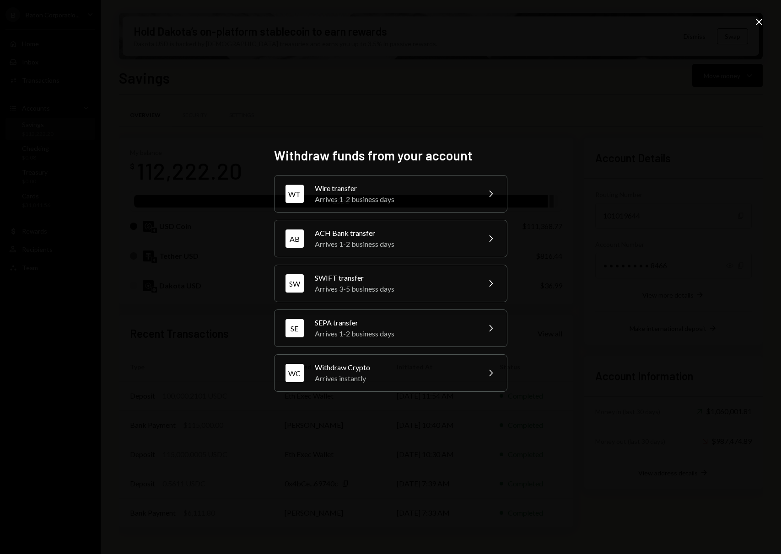
click at [621, 125] on div "Withdraw funds from your account WT Wire transfer Arrives 1-2 business days Che…" at bounding box center [390, 277] width 781 height 554
click at [758, 26] on icon "Close" at bounding box center [758, 21] width 11 height 11
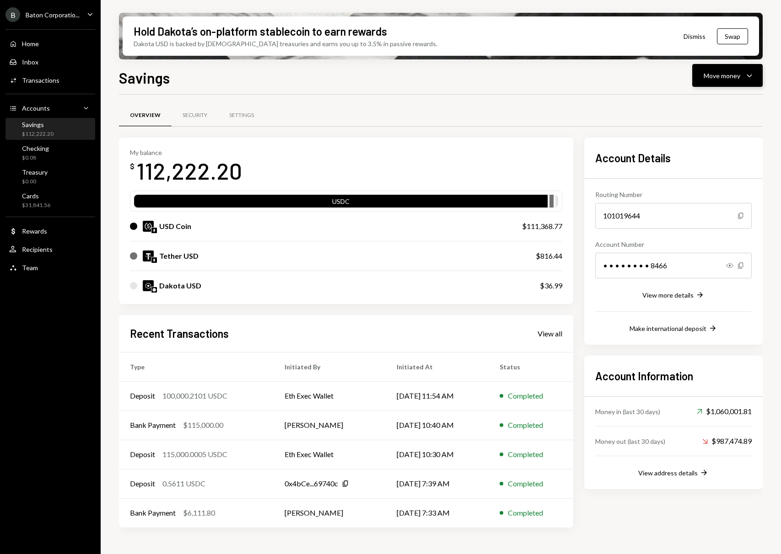
click at [713, 80] on div "Move money Caret Down" at bounding box center [727, 75] width 48 height 11
click at [711, 102] on div "Send" at bounding box center [720, 103] width 67 height 10
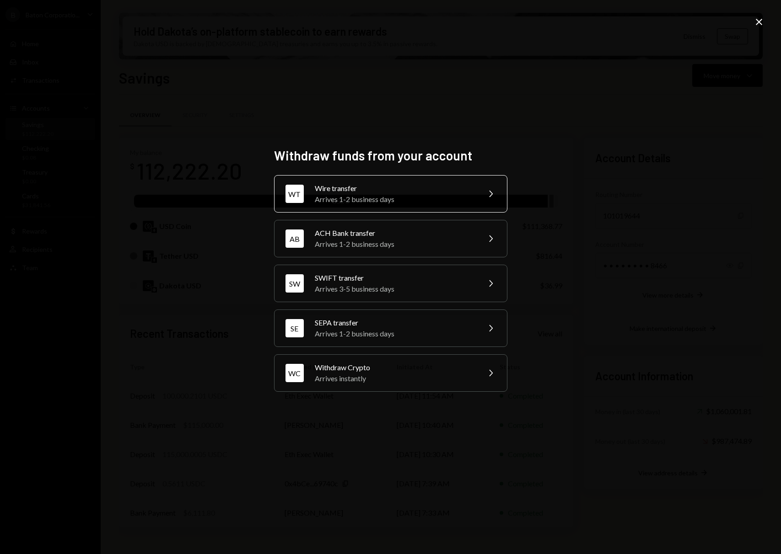
click at [417, 195] on div "Arrives 1-2 business days" at bounding box center [394, 199] width 159 height 11
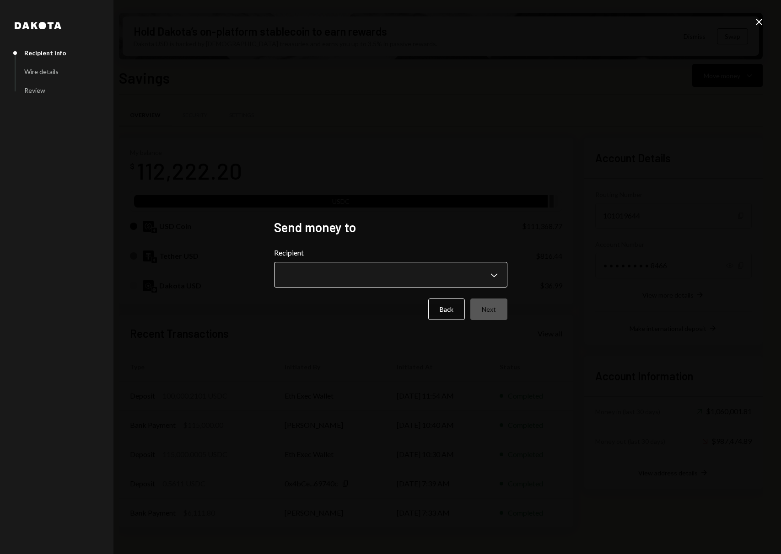
click at [379, 266] on body "B Baton Corporatio... Caret Down Home Home Inbox Inbox Activities Transactions …" at bounding box center [390, 277] width 781 height 554
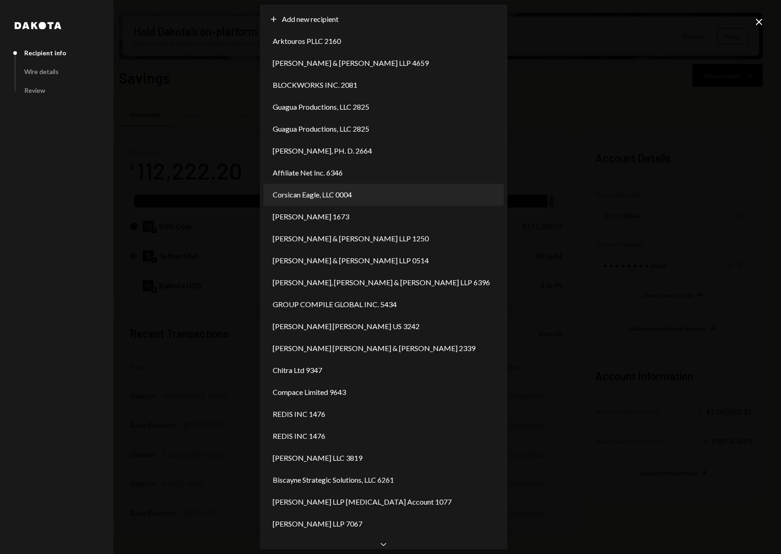
select select "**********"
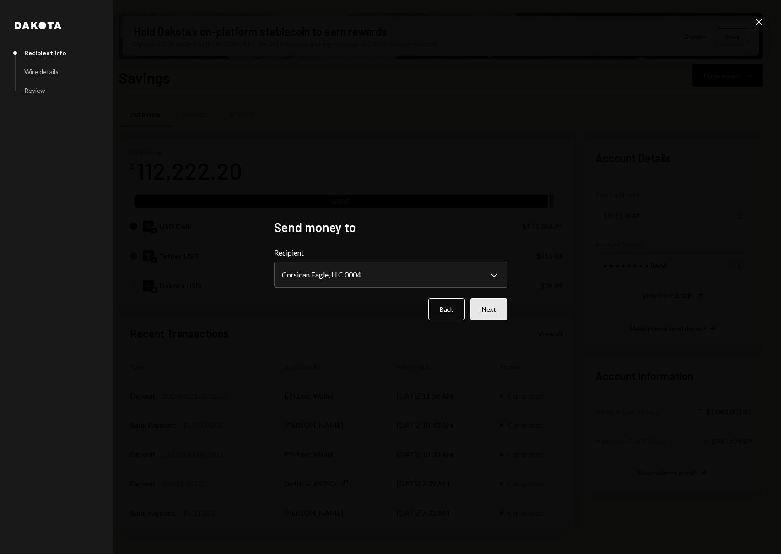
click at [482, 309] on button "Next" at bounding box center [488, 309] width 37 height 21
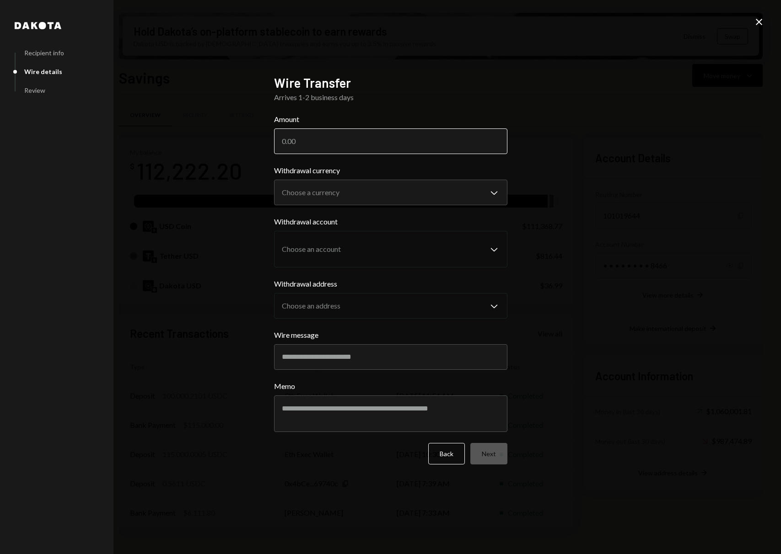
click at [365, 144] on input "Amount" at bounding box center [390, 142] width 233 height 26
type input "20000"
click at [370, 189] on body "B Baton Corporatio... Caret Down Home Home Inbox Inbox Activities Transactions …" at bounding box center [390, 277] width 781 height 554
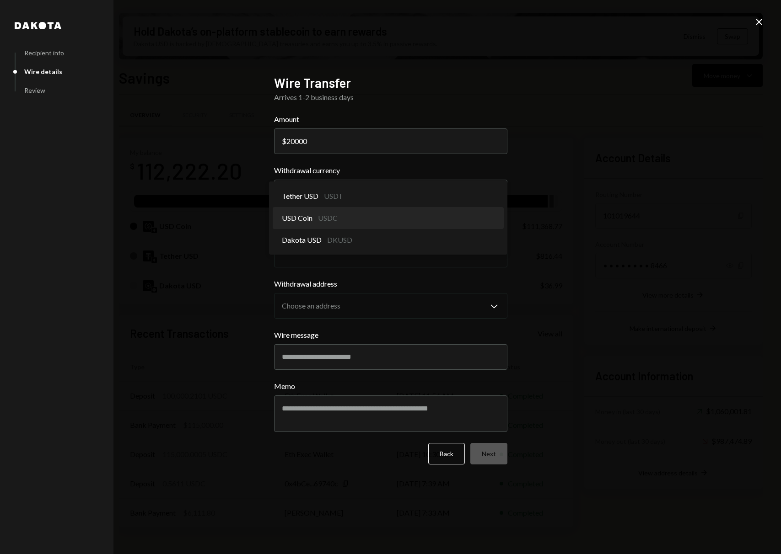
select select "****"
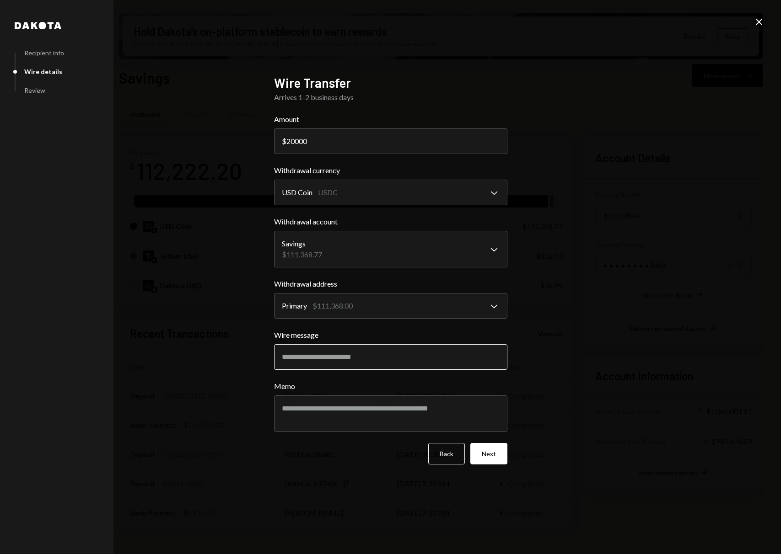
click at [413, 357] on input "Wire message" at bounding box center [390, 357] width 233 height 26
click at [371, 357] on input "Wire message" at bounding box center [390, 357] width 233 height 26
type input "*******"
click at [494, 452] on button "Next" at bounding box center [488, 453] width 37 height 21
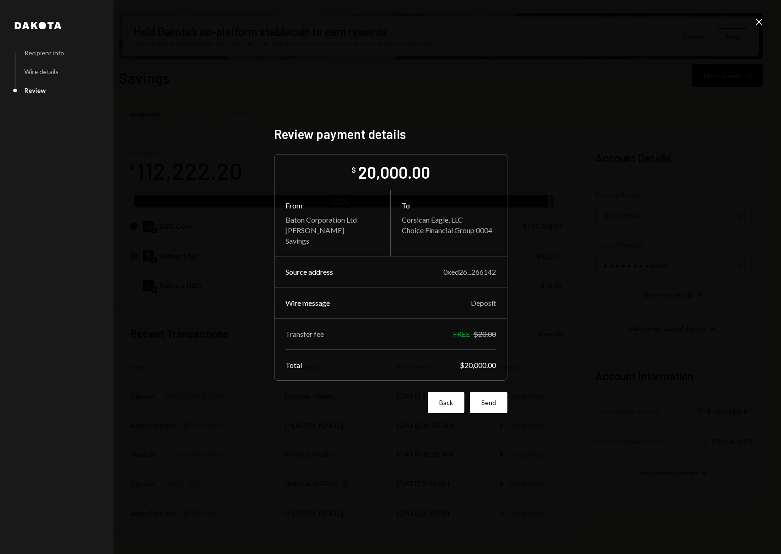
click at [453, 403] on button "Back" at bounding box center [446, 402] width 37 height 21
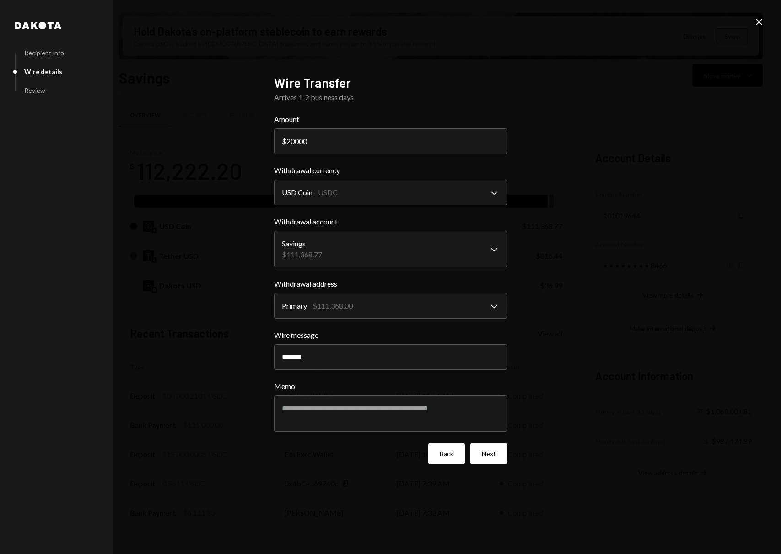
click at [451, 451] on button "Back" at bounding box center [446, 453] width 37 height 21
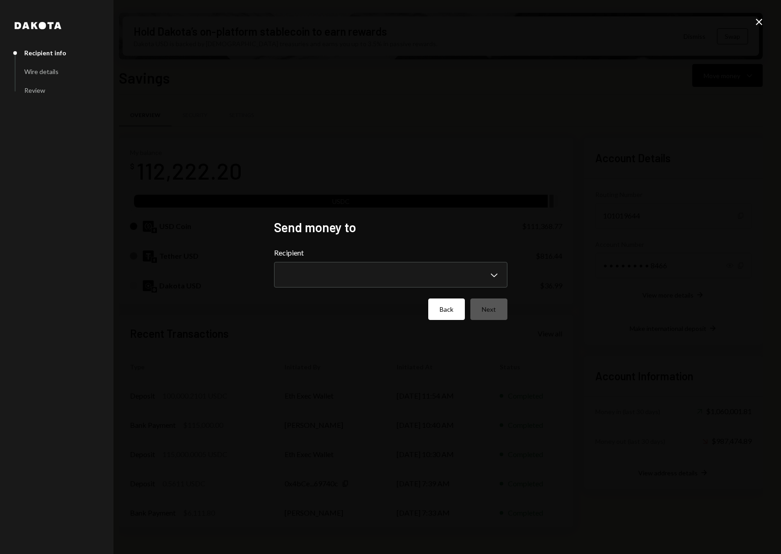
click at [456, 315] on button "Back" at bounding box center [446, 309] width 37 height 21
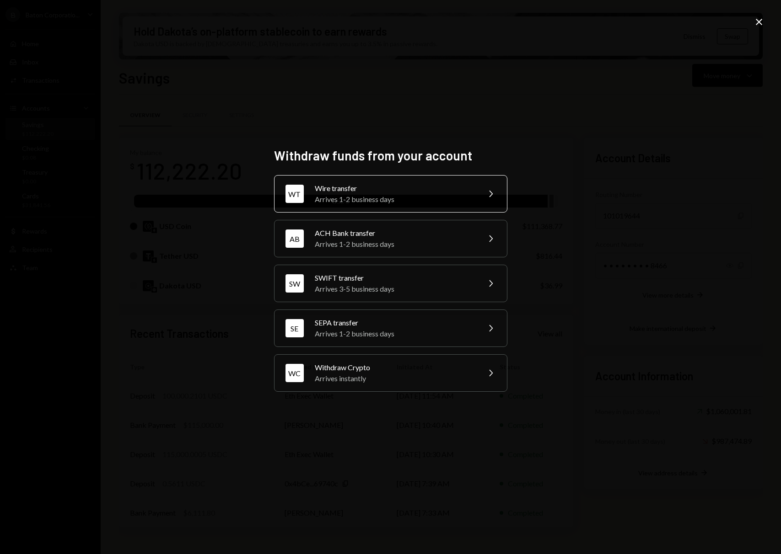
click at [389, 201] on div "Arrives 1-2 business days" at bounding box center [394, 199] width 159 height 11
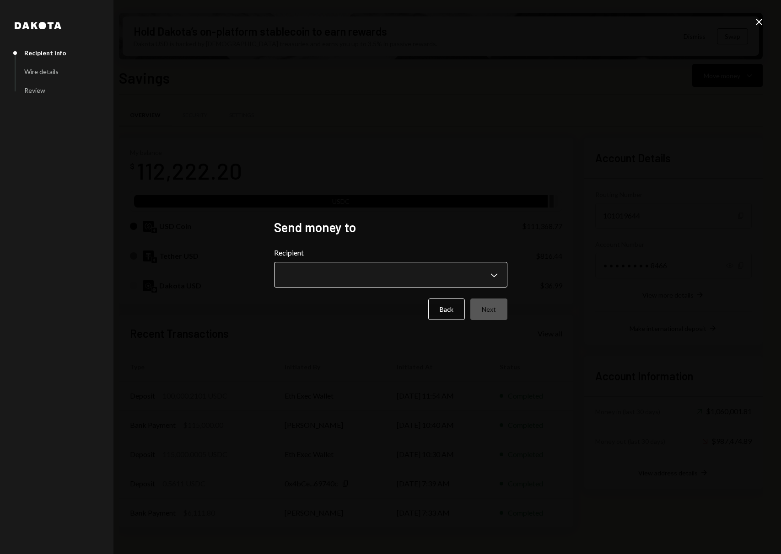
click at [375, 268] on body "B Baton Corporatio... Caret Down Home Home Inbox Inbox Activities Transactions …" at bounding box center [390, 277] width 781 height 554
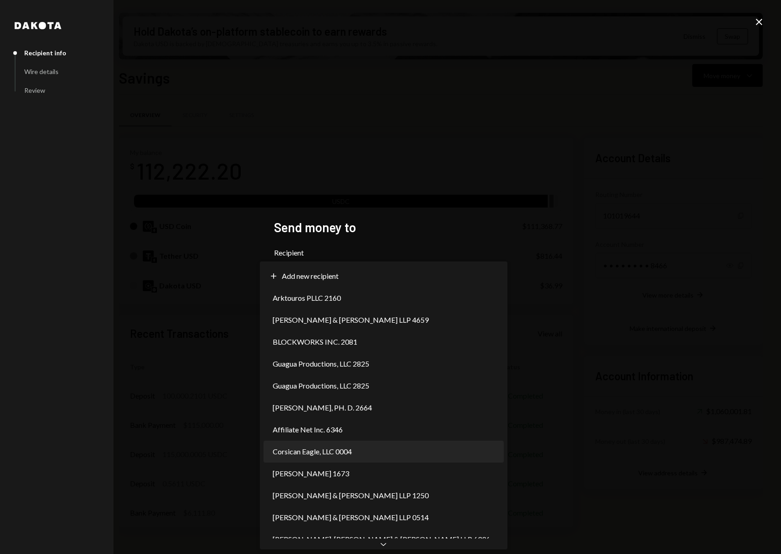
select select "**********"
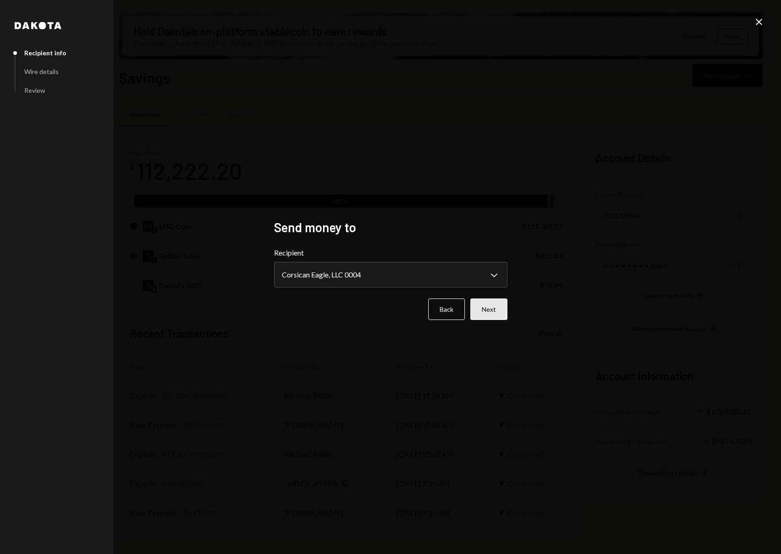
click at [496, 304] on button "Next" at bounding box center [488, 309] width 37 height 21
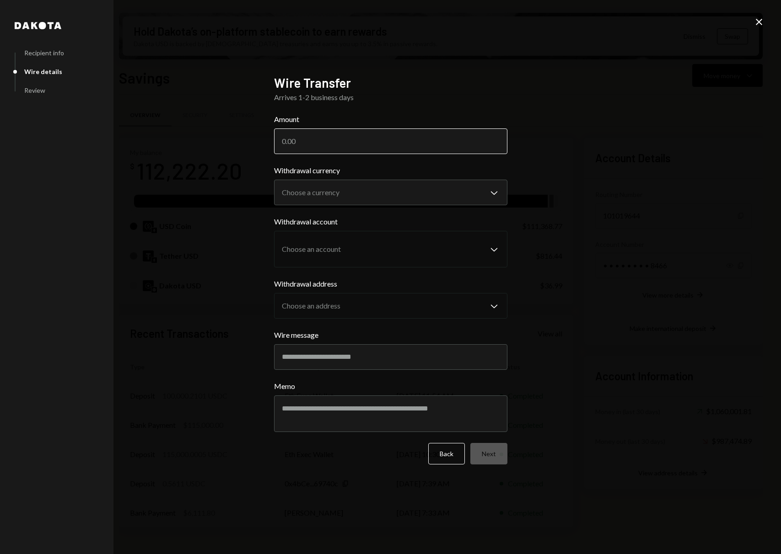
click at [418, 140] on input "Amount" at bounding box center [390, 142] width 233 height 26
type input "20000"
click at [344, 193] on body "B Baton Corporatio... Caret Down Home Home Inbox Inbox Activities Transactions …" at bounding box center [390, 277] width 781 height 554
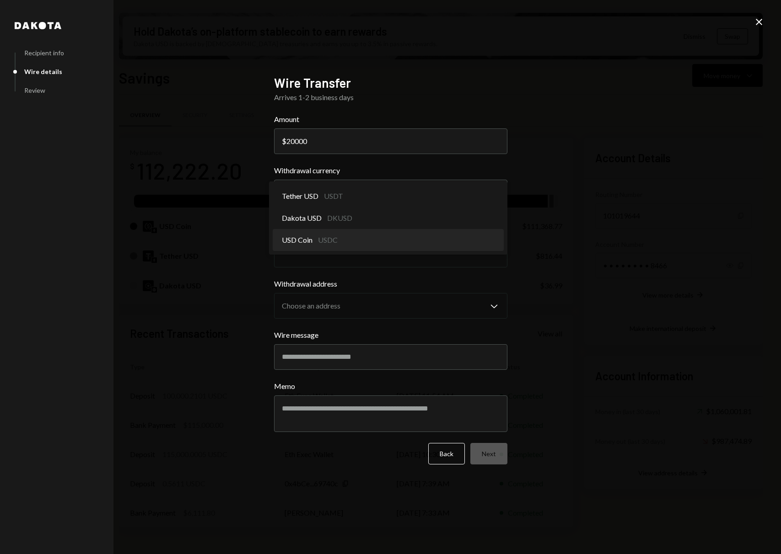
select select "****"
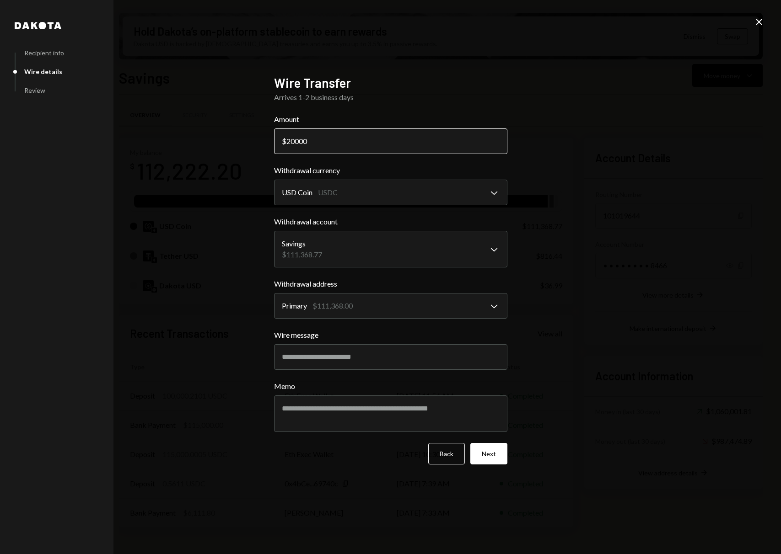
click at [340, 139] on input "20000" at bounding box center [390, 142] width 233 height 26
click at [295, 142] on input "20000" at bounding box center [390, 142] width 233 height 26
click at [437, 362] on input "Wire message" at bounding box center [390, 357] width 233 height 26
type input "*******"
click at [488, 450] on button "Next" at bounding box center [488, 453] width 37 height 21
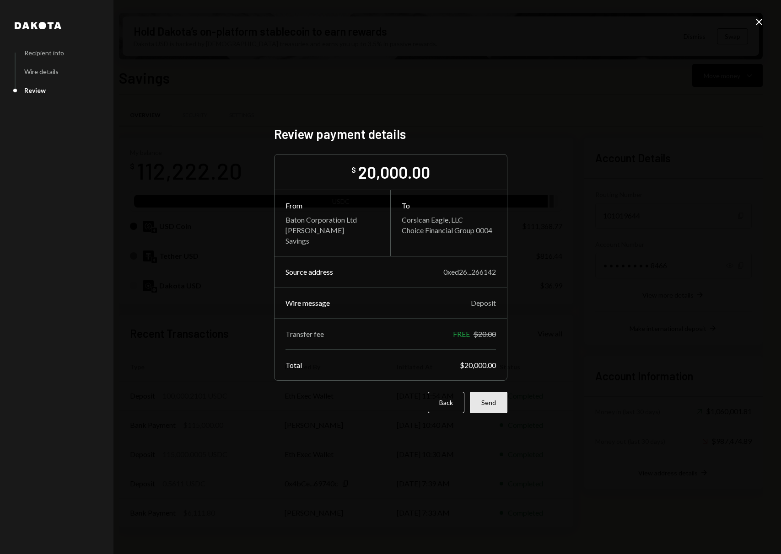
click at [490, 405] on button "Send" at bounding box center [489, 402] width 38 height 21
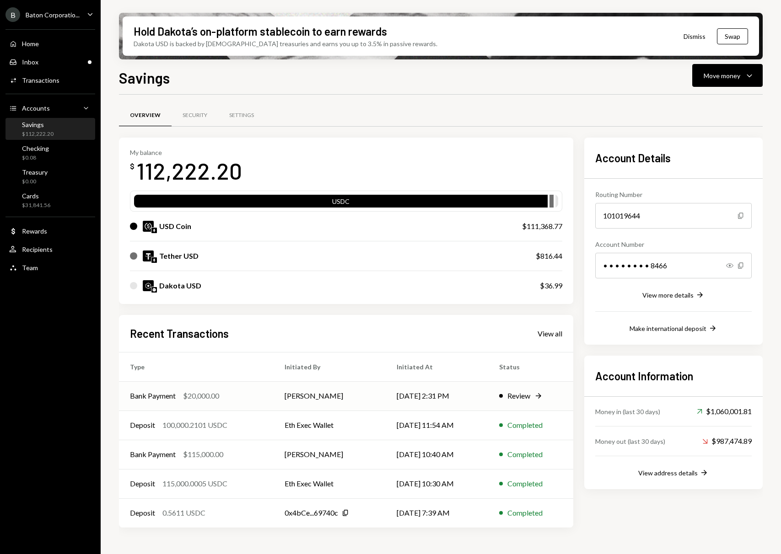
click at [525, 394] on div "Review" at bounding box center [518, 396] width 23 height 11
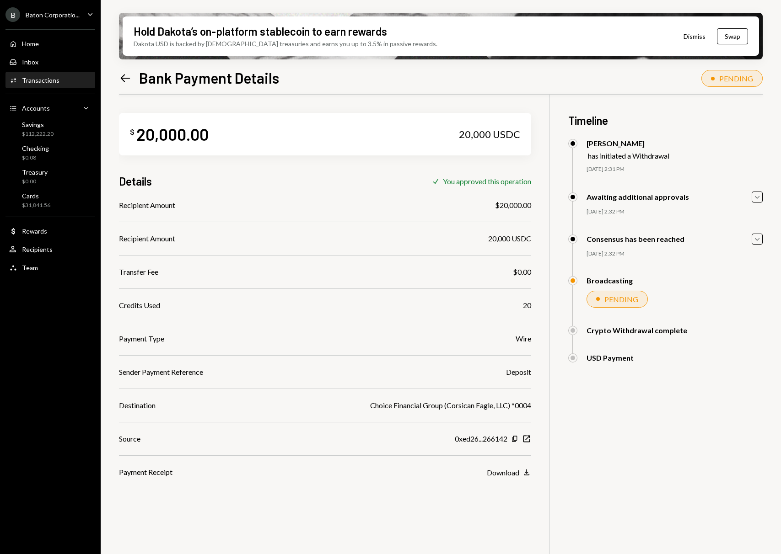
scroll to position [73, 0]
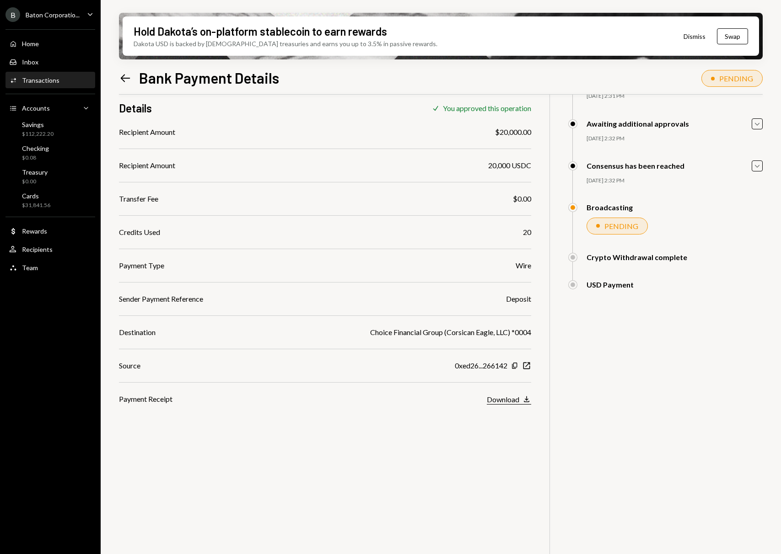
click at [518, 398] on div "Download" at bounding box center [503, 399] width 32 height 9
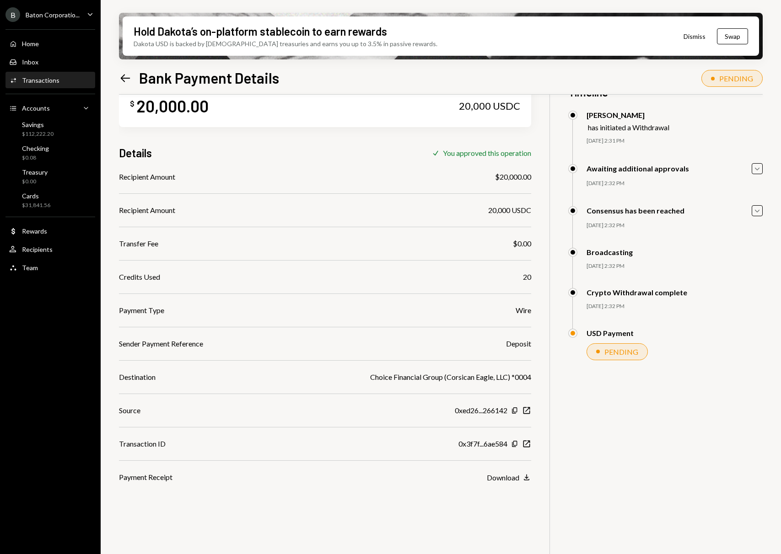
scroll to position [0, 0]
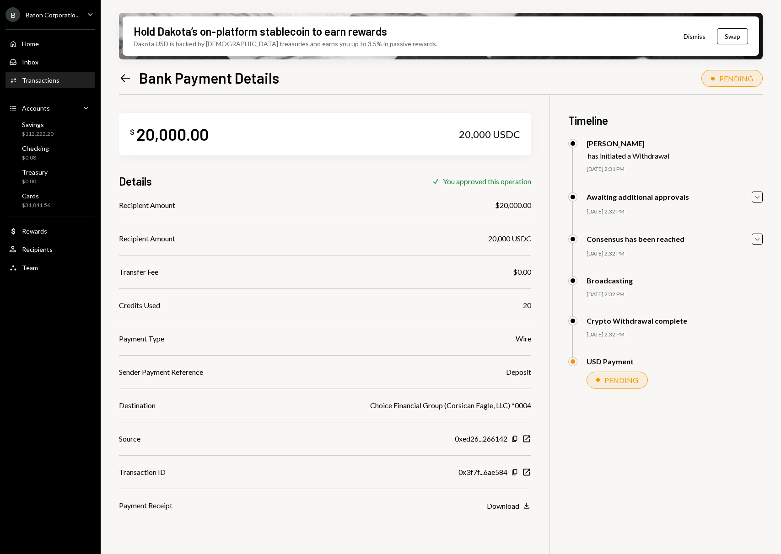
click at [123, 78] on icon "Left Arrow" at bounding box center [125, 78] width 13 height 13
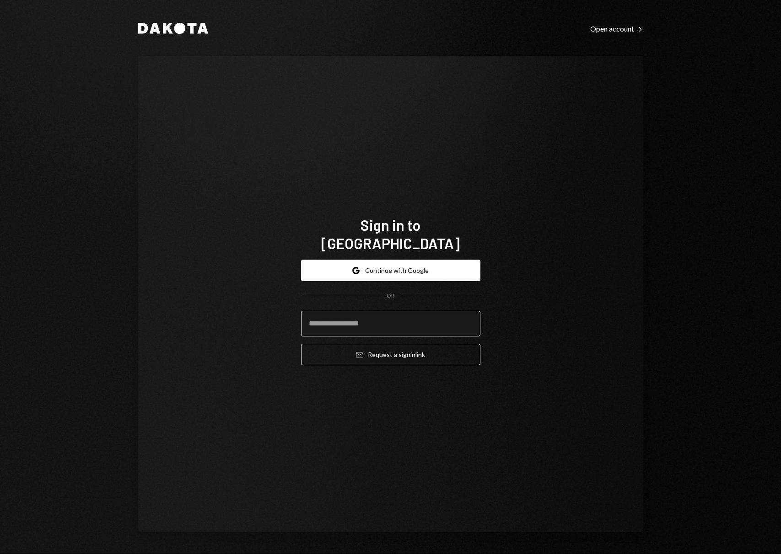
click at [424, 311] on input "email" at bounding box center [390, 324] width 179 height 26
type input "**********"
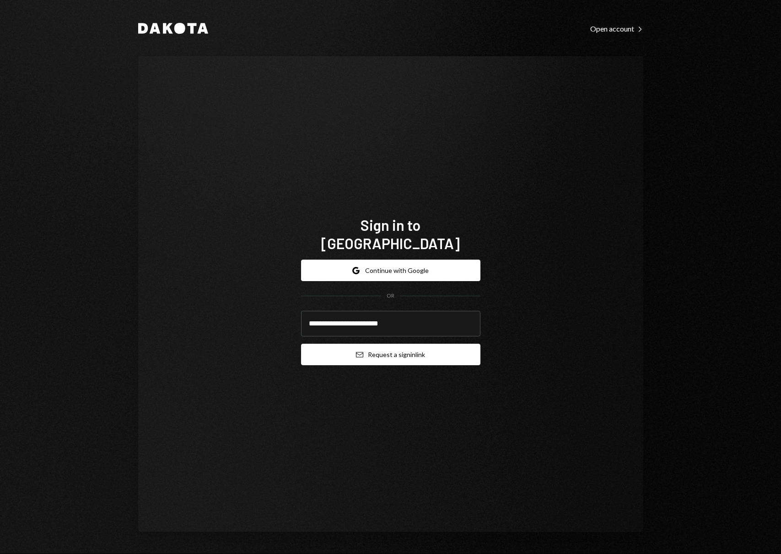
click at [380, 350] on button "Email Request a sign in link" at bounding box center [390, 354] width 179 height 21
